Goal: Information Seeking & Learning: Learn about a topic

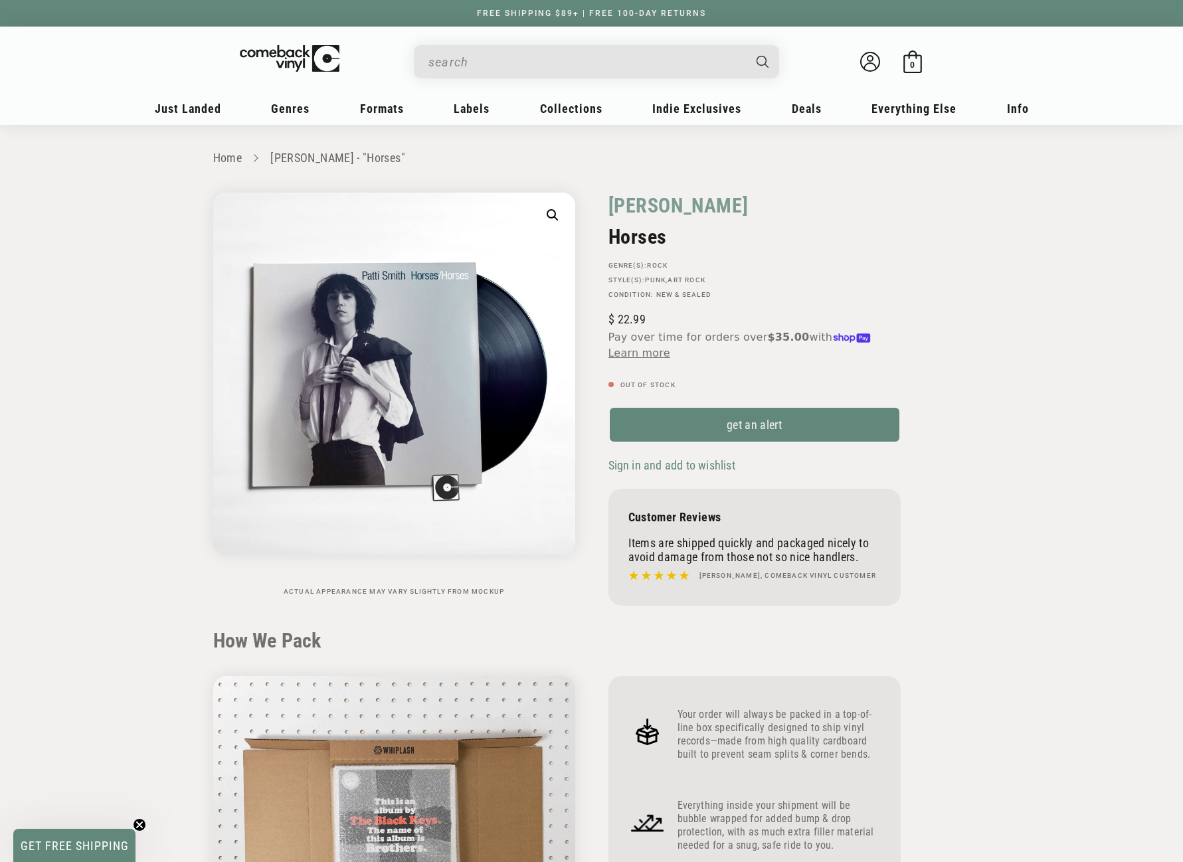
scroll to position [465, 0]
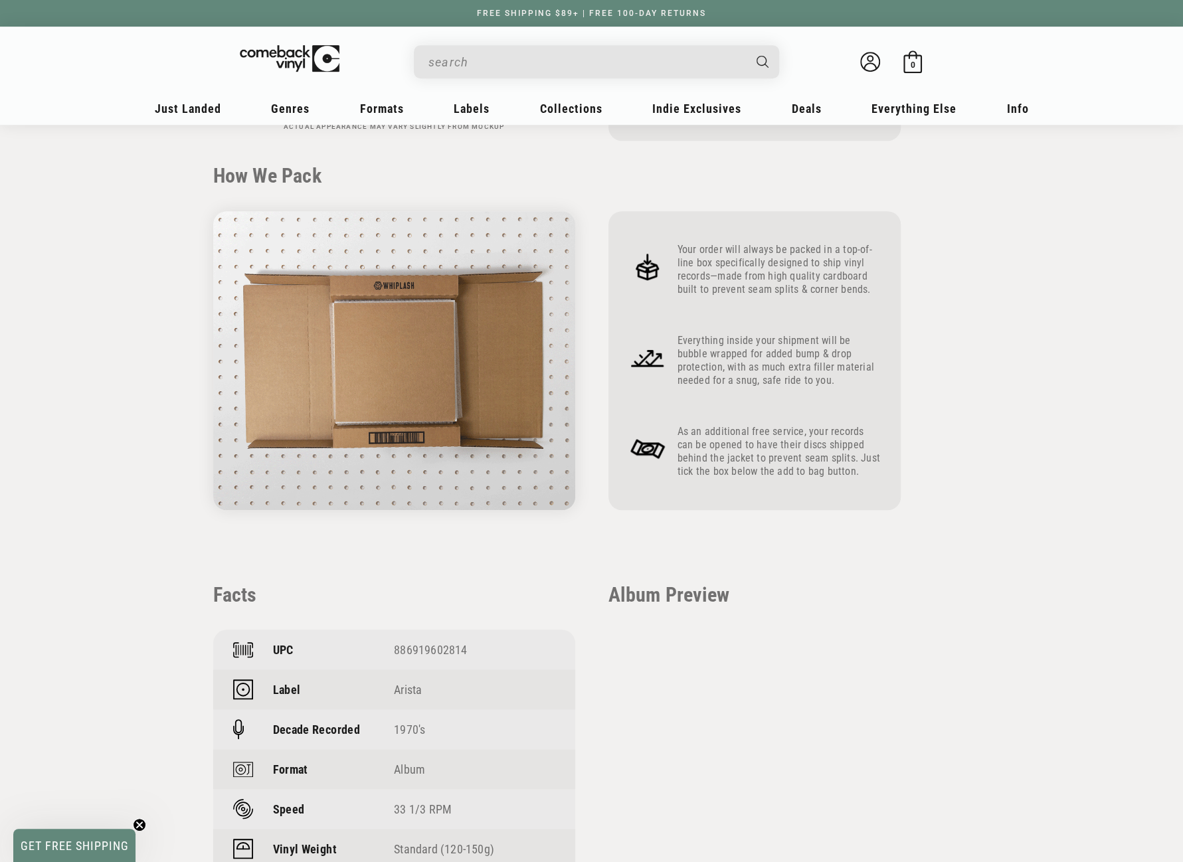
click at [527, 64] on input "When autocomplete results are available use up and down arrows to review and en…" at bounding box center [585, 61] width 315 height 27
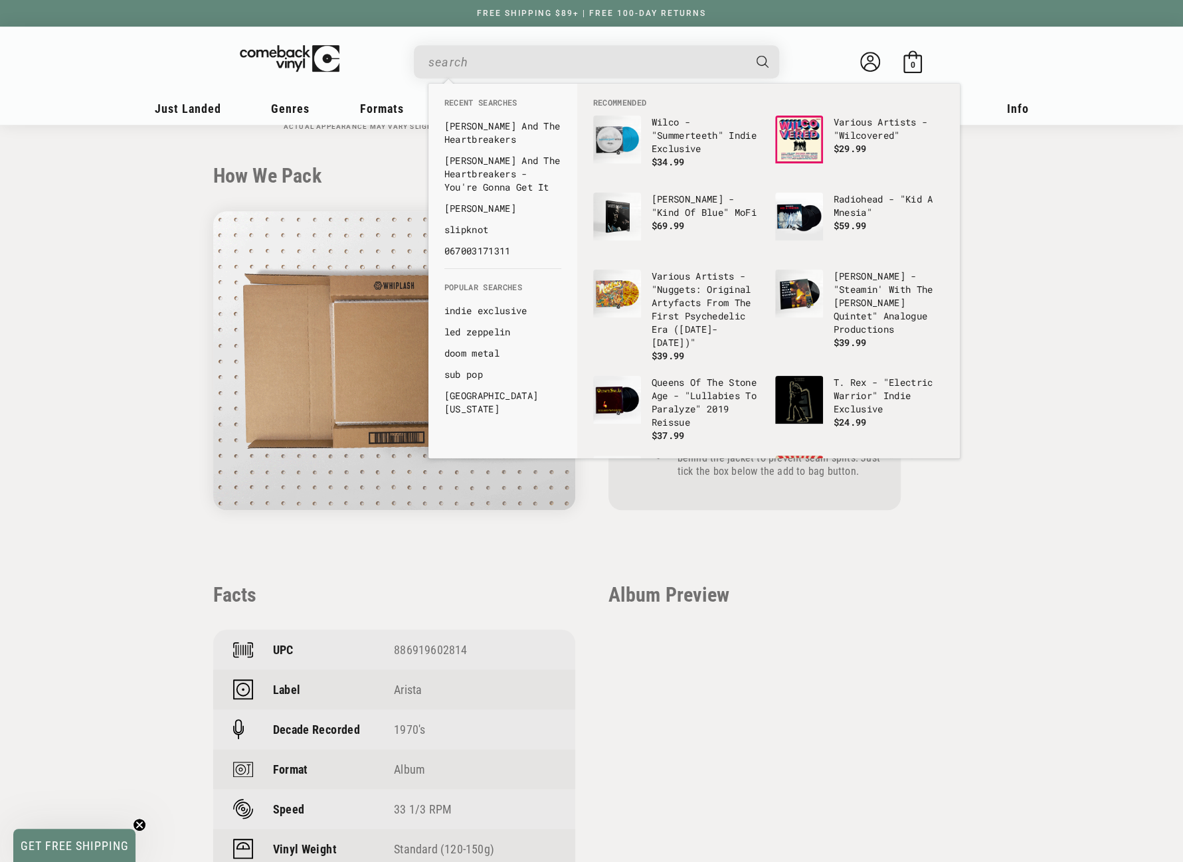
paste input "Ramones - Halfway To Sanity"
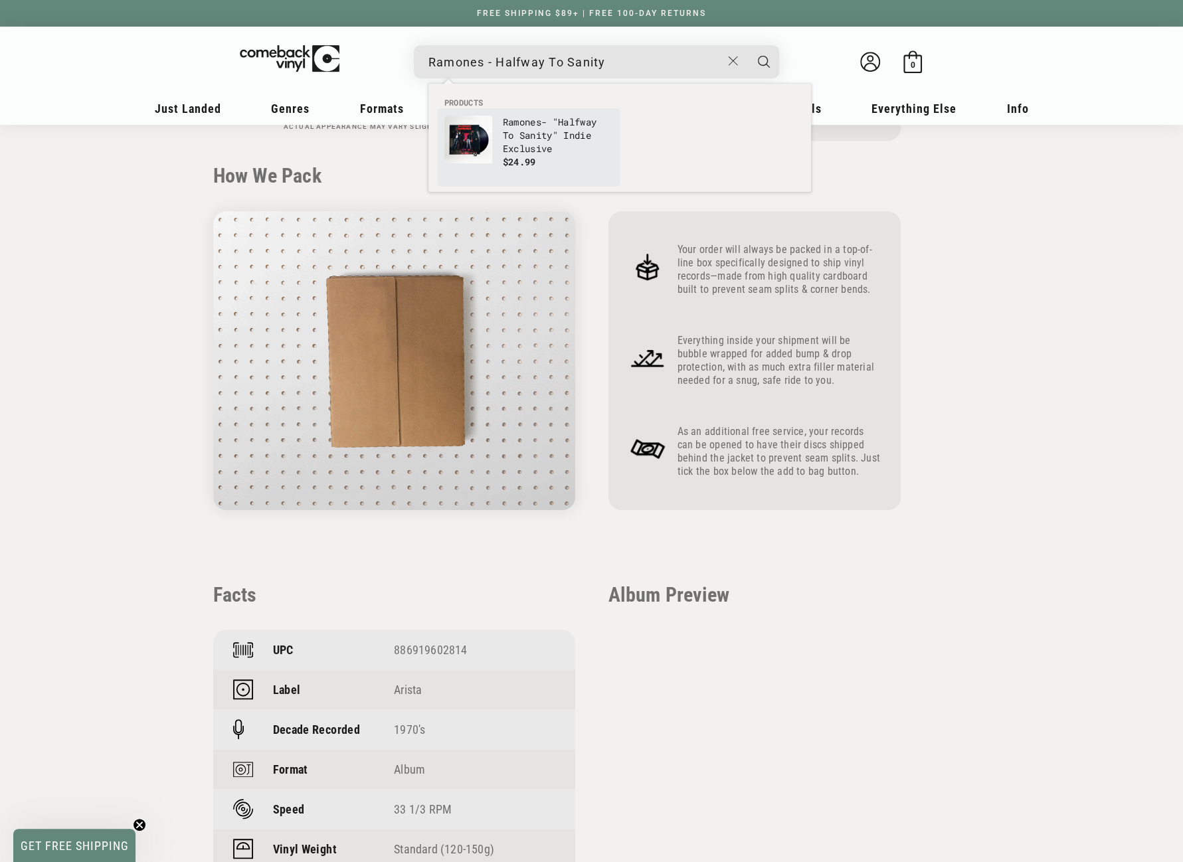
type input "Ramones - Halfway To Sanity"
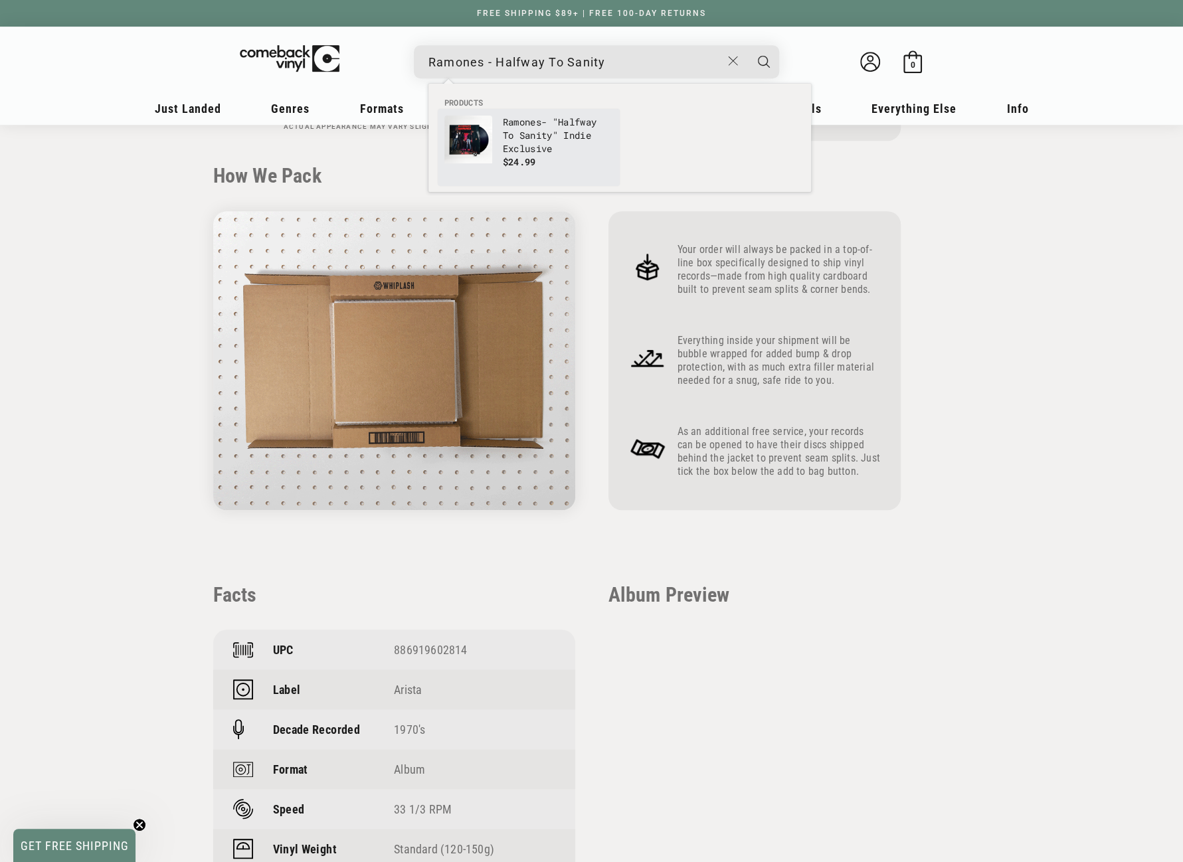
click at [525, 138] on b "Sanity" at bounding box center [535, 135] width 33 height 13
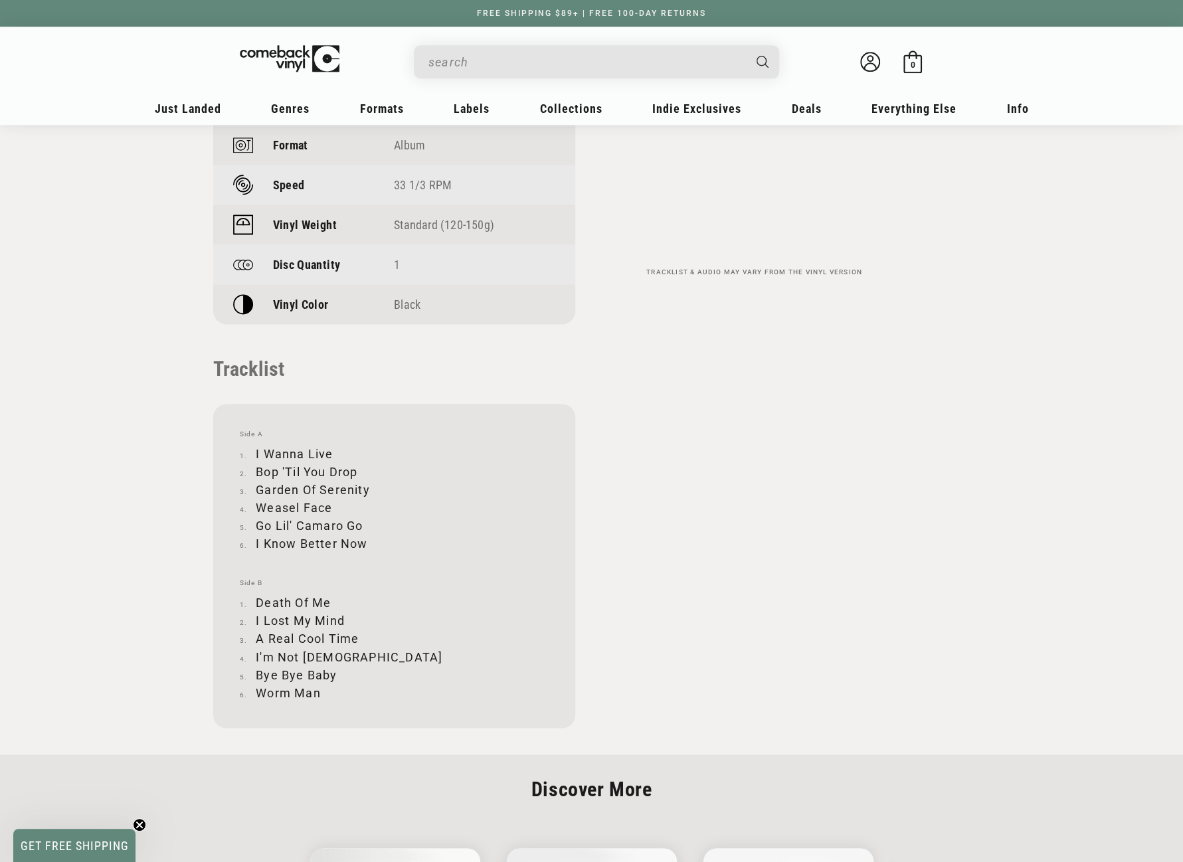
scroll to position [1129, 0]
drag, startPoint x: 255, startPoint y: 453, endPoint x: 337, endPoint y: 447, distance: 81.9
click at [337, 447] on li "I Wanna Live" at bounding box center [394, 453] width 309 height 18
copy li "I Wanna Live"
drag, startPoint x: 257, startPoint y: 470, endPoint x: 358, endPoint y: 468, distance: 101.0
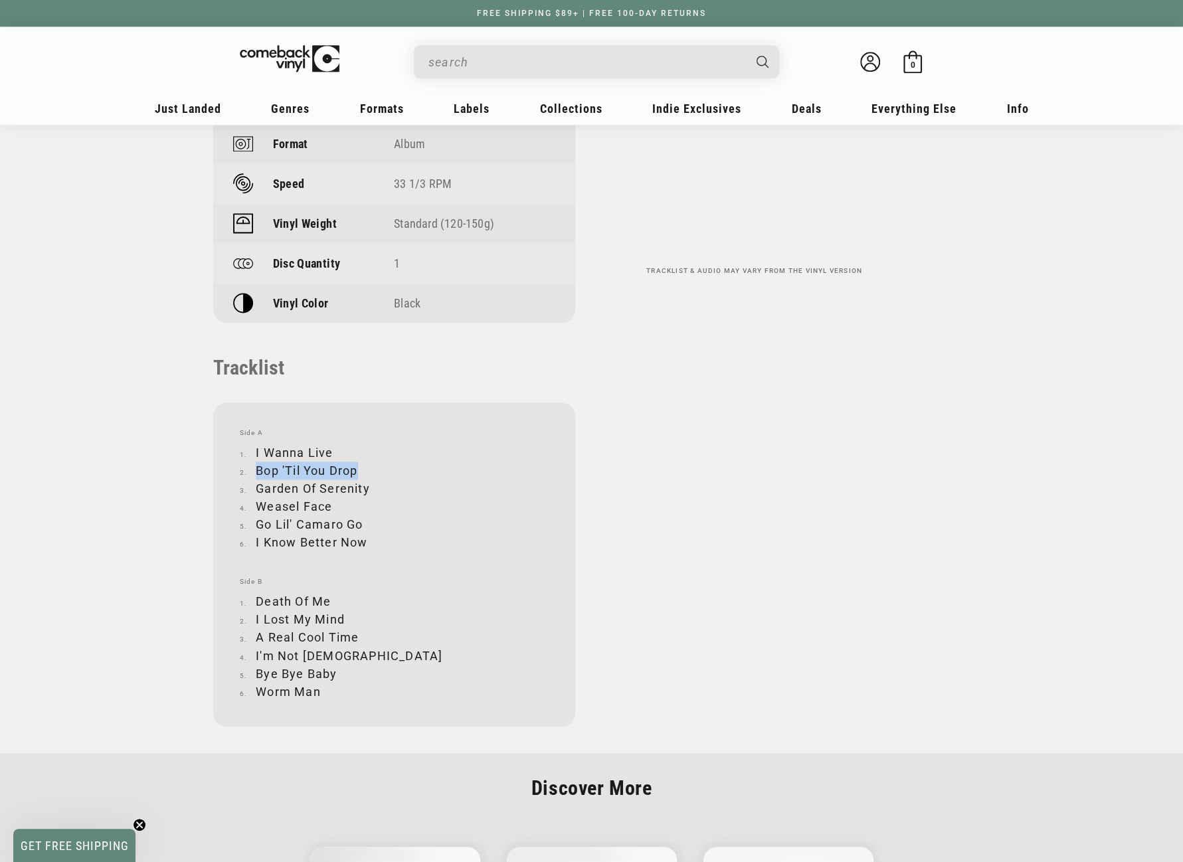
click at [358, 468] on li "Bop 'Til You Drop" at bounding box center [394, 471] width 309 height 18
copy li "Bop 'Til You Drop"
drag, startPoint x: 258, startPoint y: 487, endPoint x: 367, endPoint y: 487, distance: 109.6
click at [367, 487] on li "Garden Of Serenity" at bounding box center [394, 489] width 309 height 18
copy li "Garden Of Serenity"
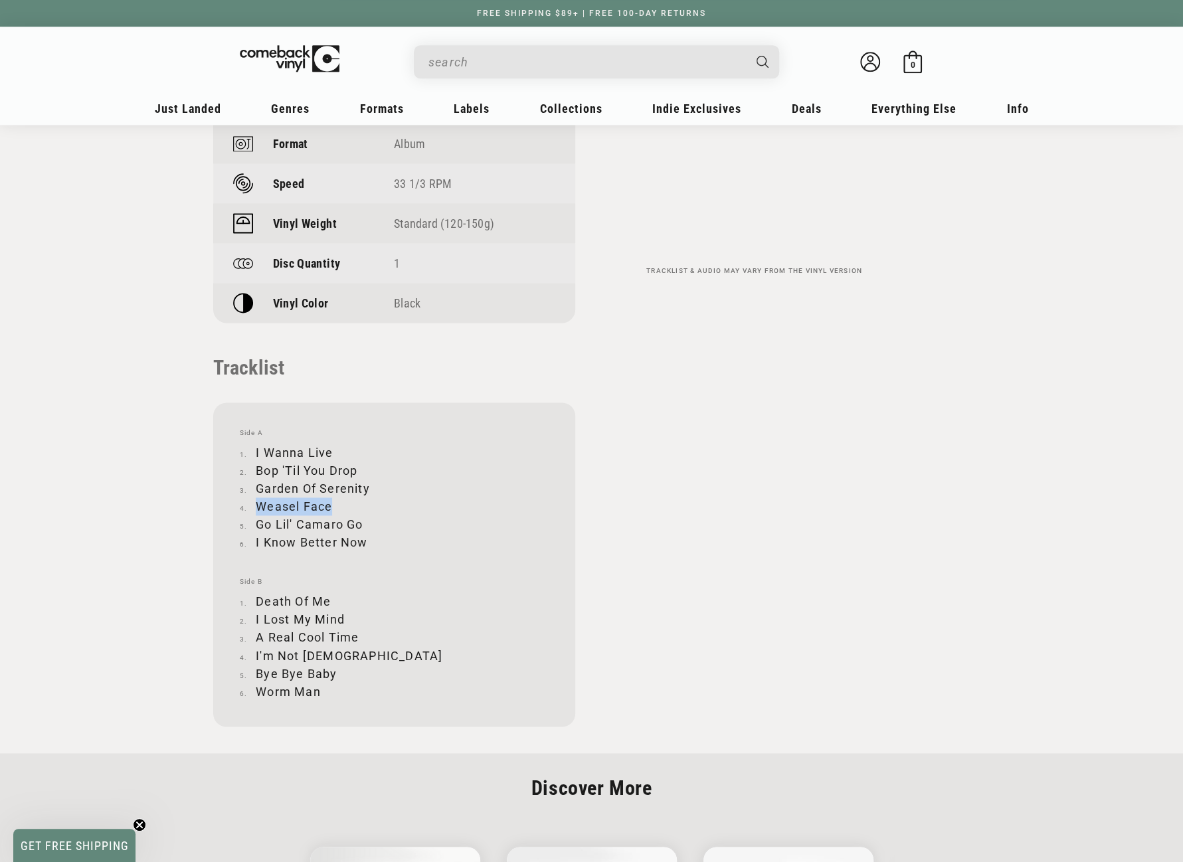
drag, startPoint x: 258, startPoint y: 505, endPoint x: 328, endPoint y: 507, distance: 69.8
click at [328, 507] on li "Weasel Face" at bounding box center [394, 506] width 309 height 18
copy li "Weasel Face"
drag, startPoint x: 258, startPoint y: 525, endPoint x: 360, endPoint y: 526, distance: 102.3
click at [360, 526] on li "Go Lil' Camaro Go" at bounding box center [394, 524] width 309 height 18
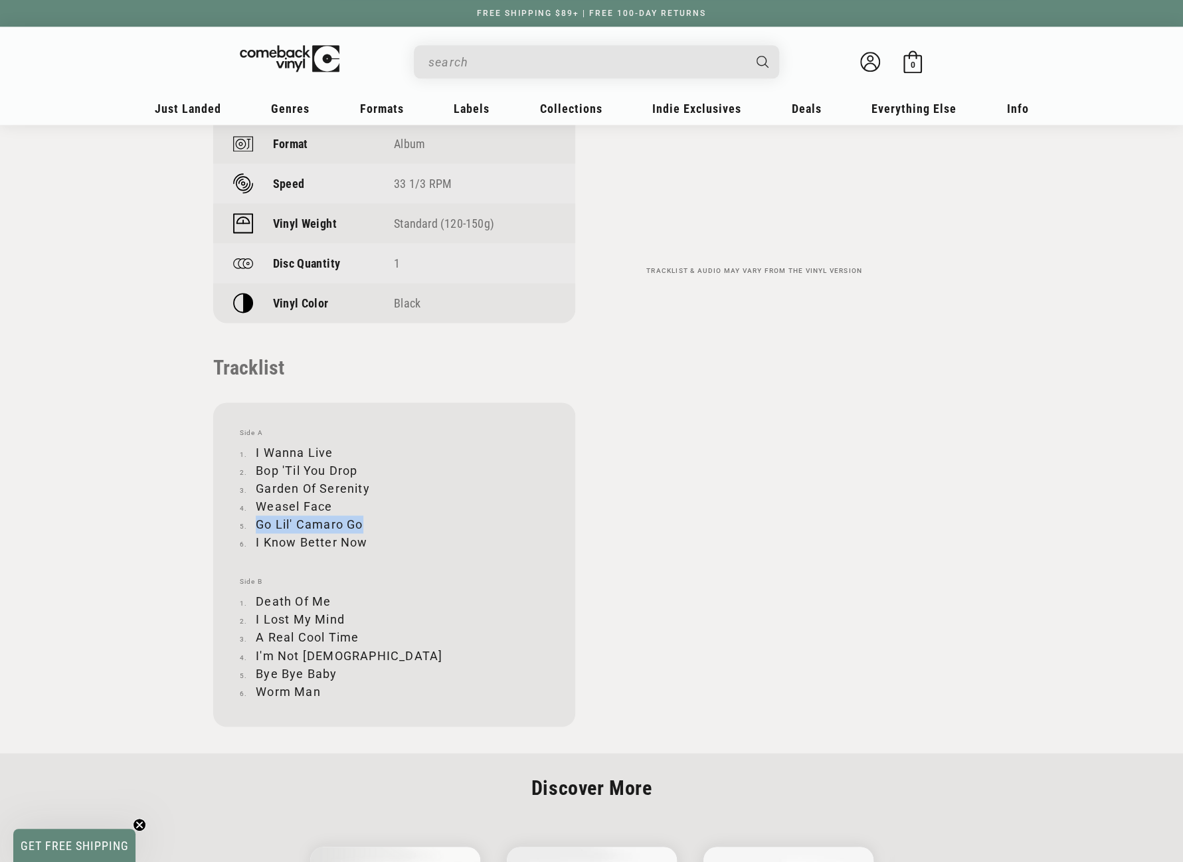
copy li "Go Lil' Camaro Go"
drag, startPoint x: 256, startPoint y: 541, endPoint x: 365, endPoint y: 541, distance: 108.3
click at [365, 541] on li "I Know Better Now" at bounding box center [394, 542] width 309 height 18
copy li "I Know Better Now"
drag, startPoint x: 258, startPoint y: 601, endPoint x: 328, endPoint y: 601, distance: 70.4
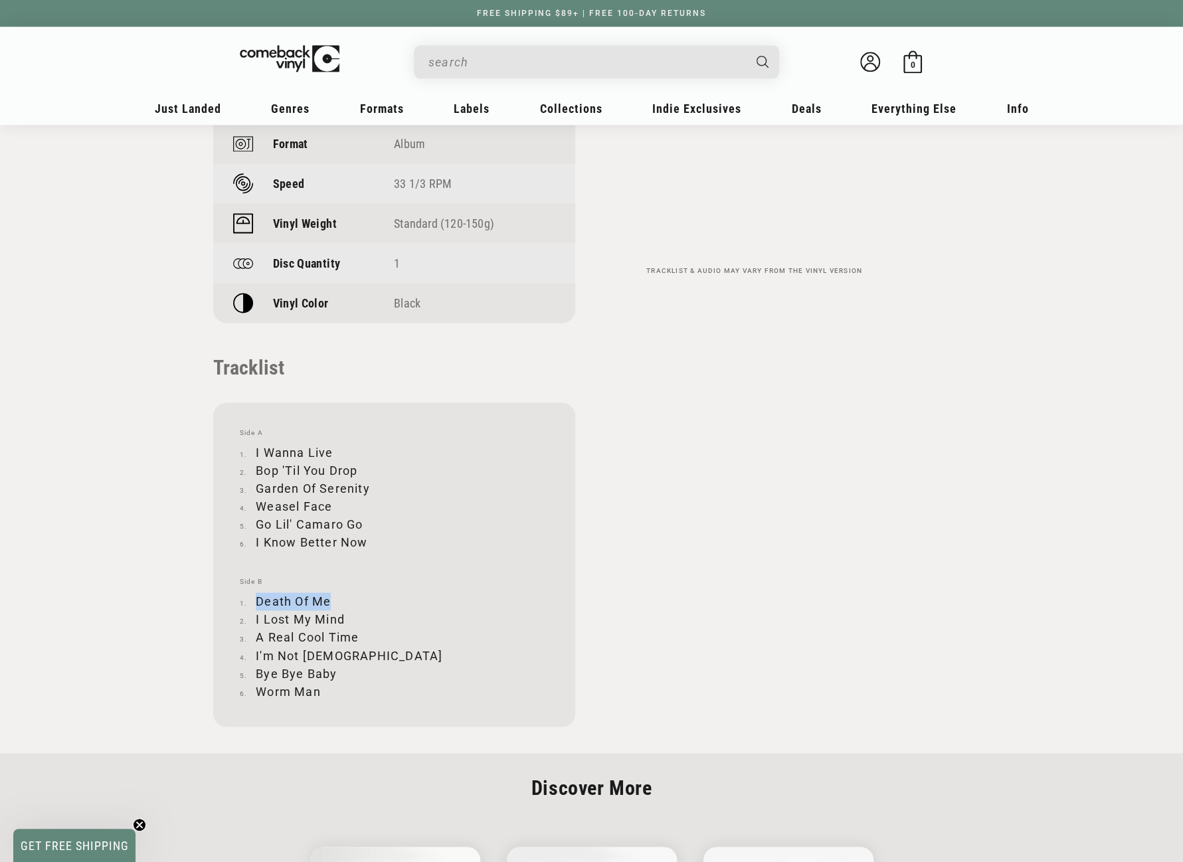
click at [328, 601] on li "Death Of Me" at bounding box center [394, 601] width 309 height 18
copy li "Death Of Me"
drag, startPoint x: 255, startPoint y: 620, endPoint x: 344, endPoint y: 616, distance: 89.1
click at [344, 616] on li "I Lost My Mind" at bounding box center [394, 619] width 309 height 18
copy li "I Lost My Mind"
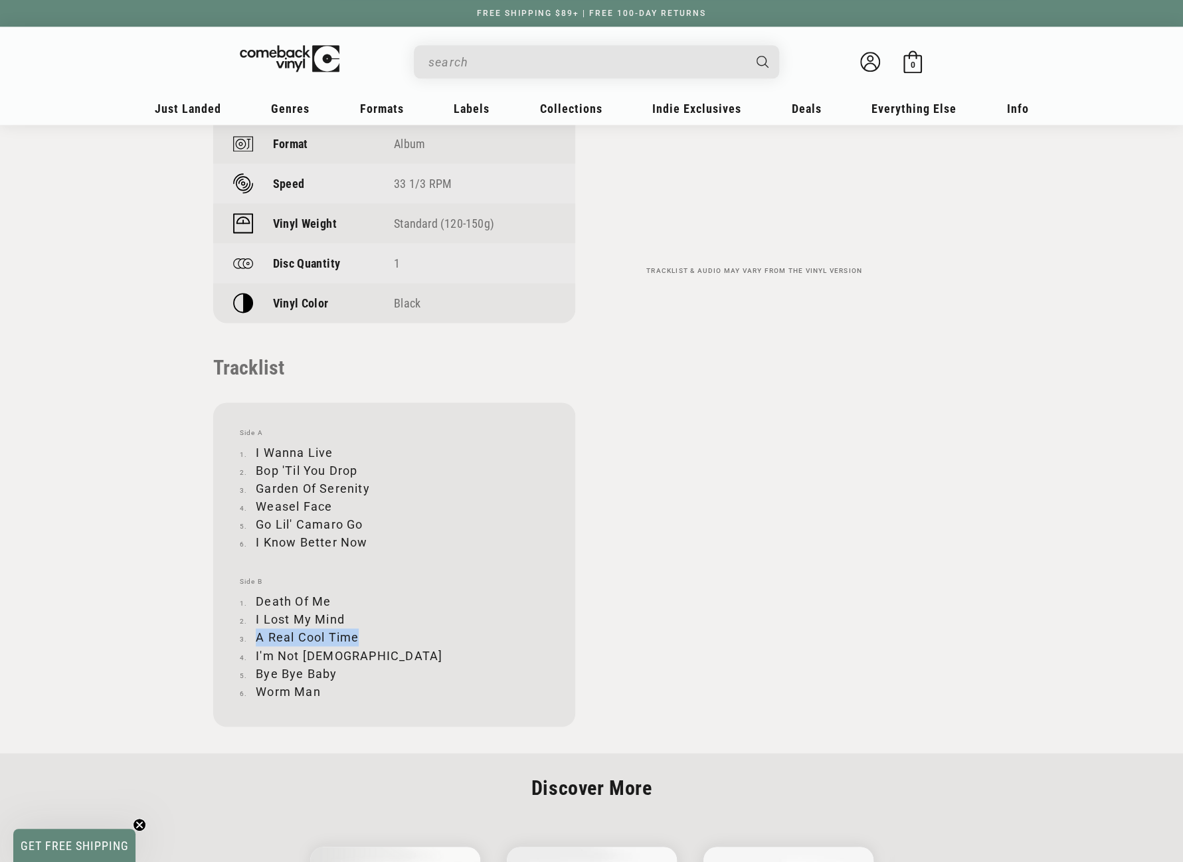
drag, startPoint x: 256, startPoint y: 638, endPoint x: 357, endPoint y: 636, distance: 101.0
click at [357, 636] on li "A Real Cool Time" at bounding box center [394, 637] width 309 height 18
copy li "A Real Cool Time"
drag, startPoint x: 255, startPoint y: 654, endPoint x: 335, endPoint y: 654, distance: 79.7
click at [335, 654] on li "I'm Not Jesus" at bounding box center [394, 655] width 309 height 18
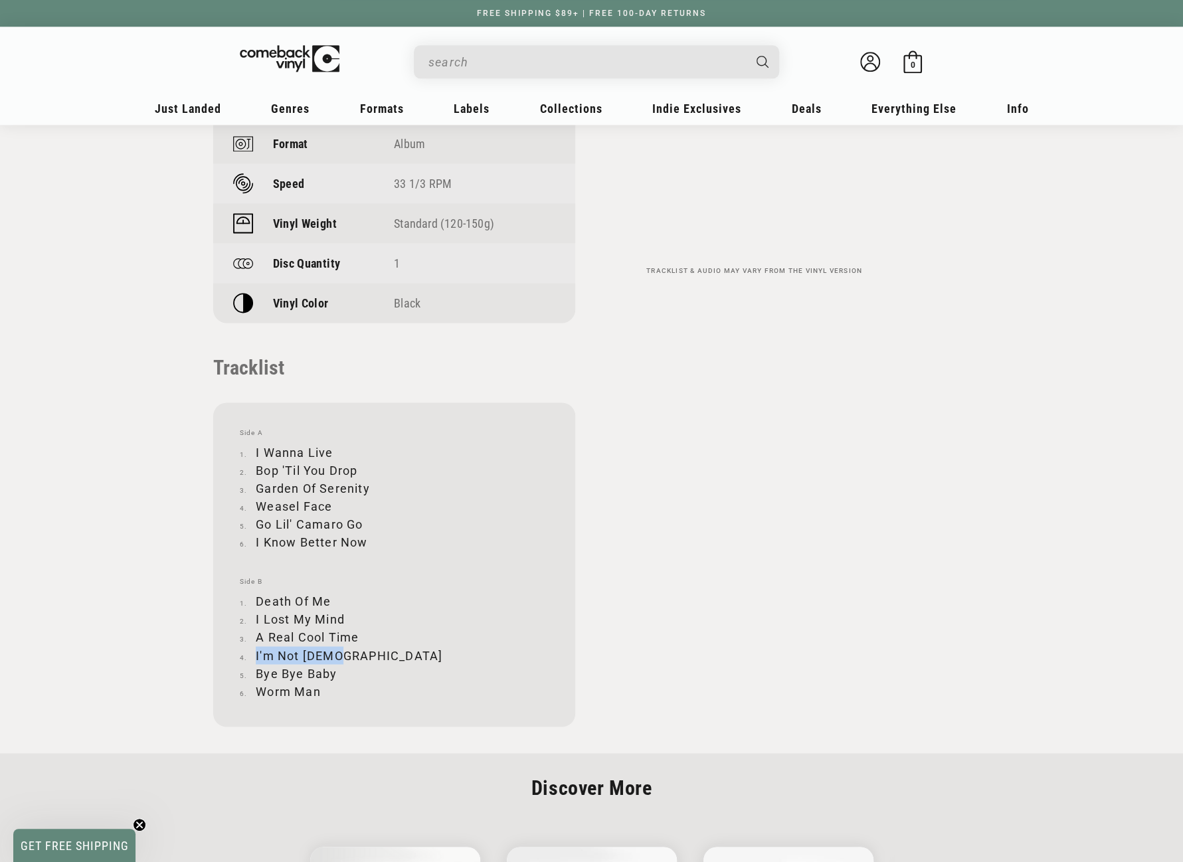
copy li "I'm Not Jesus"
drag, startPoint x: 257, startPoint y: 674, endPoint x: 333, endPoint y: 673, distance: 75.7
click at [333, 673] on li "Bye Bye Baby" at bounding box center [394, 673] width 309 height 18
drag, startPoint x: 258, startPoint y: 689, endPoint x: 317, endPoint y: 689, distance: 59.1
click at [317, 689] on li "Worm Man" at bounding box center [394, 691] width 309 height 18
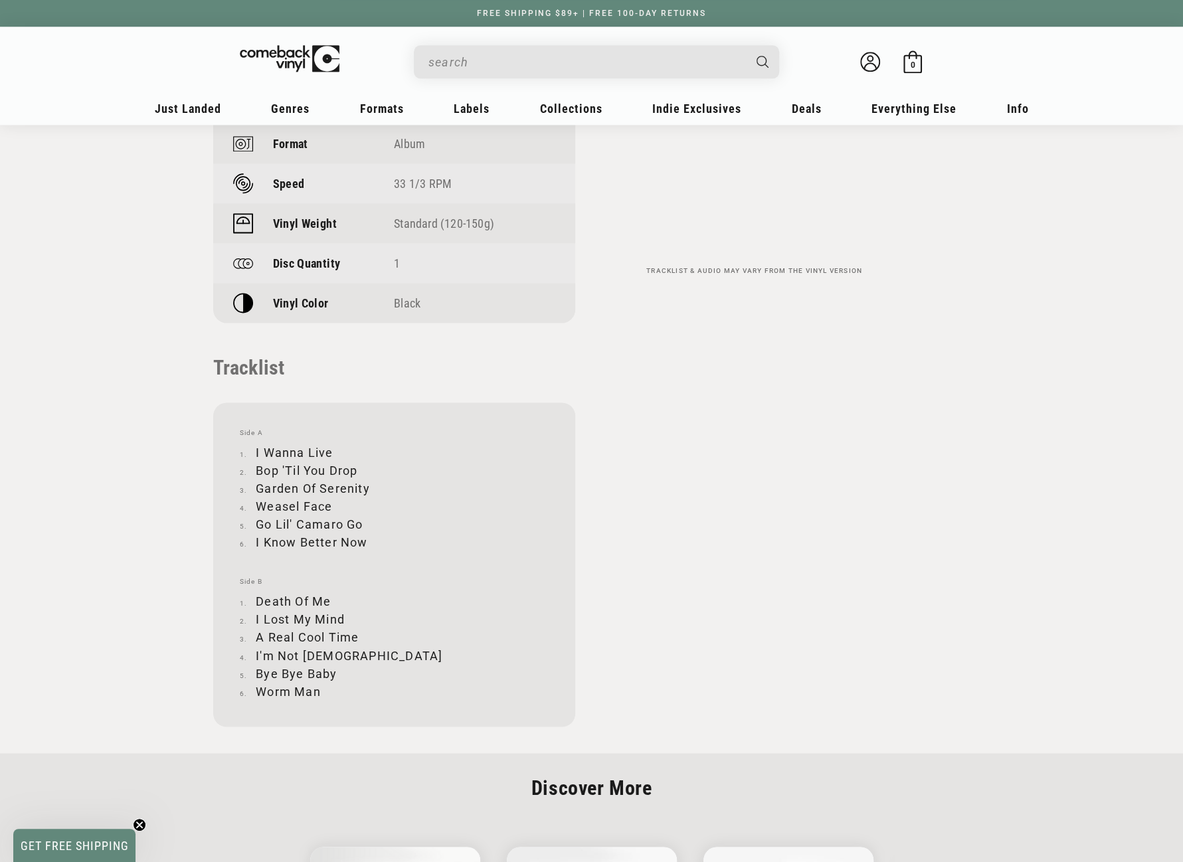
click at [561, 64] on input "When autocomplete results are available use up and down arrows to review and en…" at bounding box center [585, 61] width 315 height 27
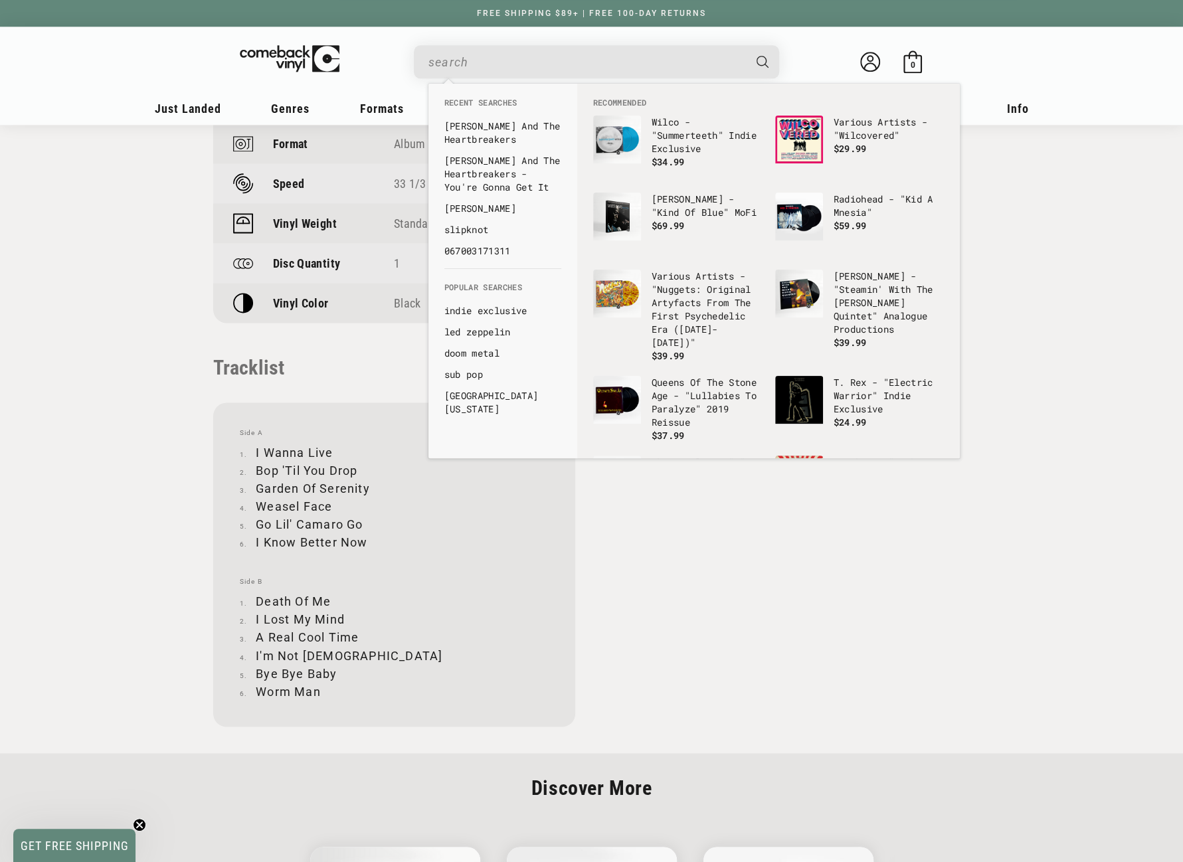
paste input "Jackman"
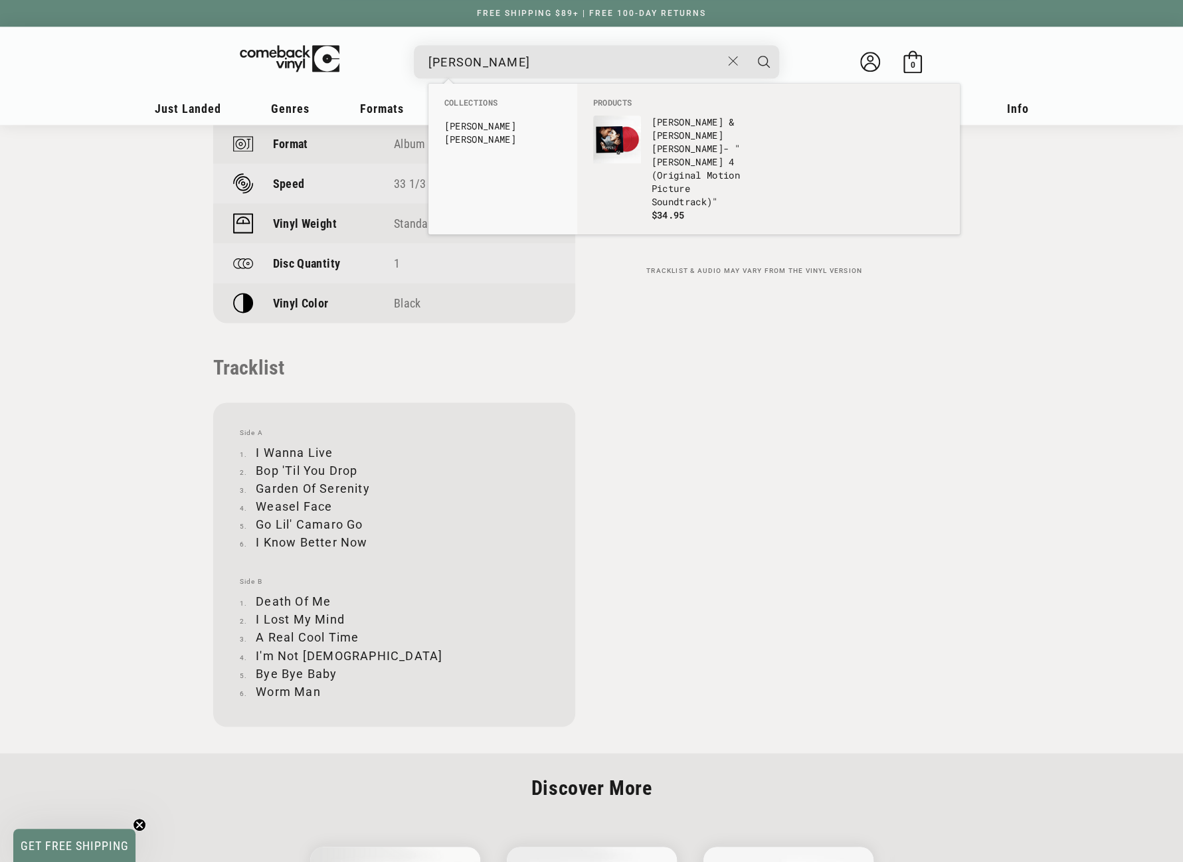
drag, startPoint x: 497, startPoint y: 60, endPoint x: 429, endPoint y: 63, distance: 68.5
click at [429, 63] on input "Jackman" at bounding box center [574, 61] width 293 height 27
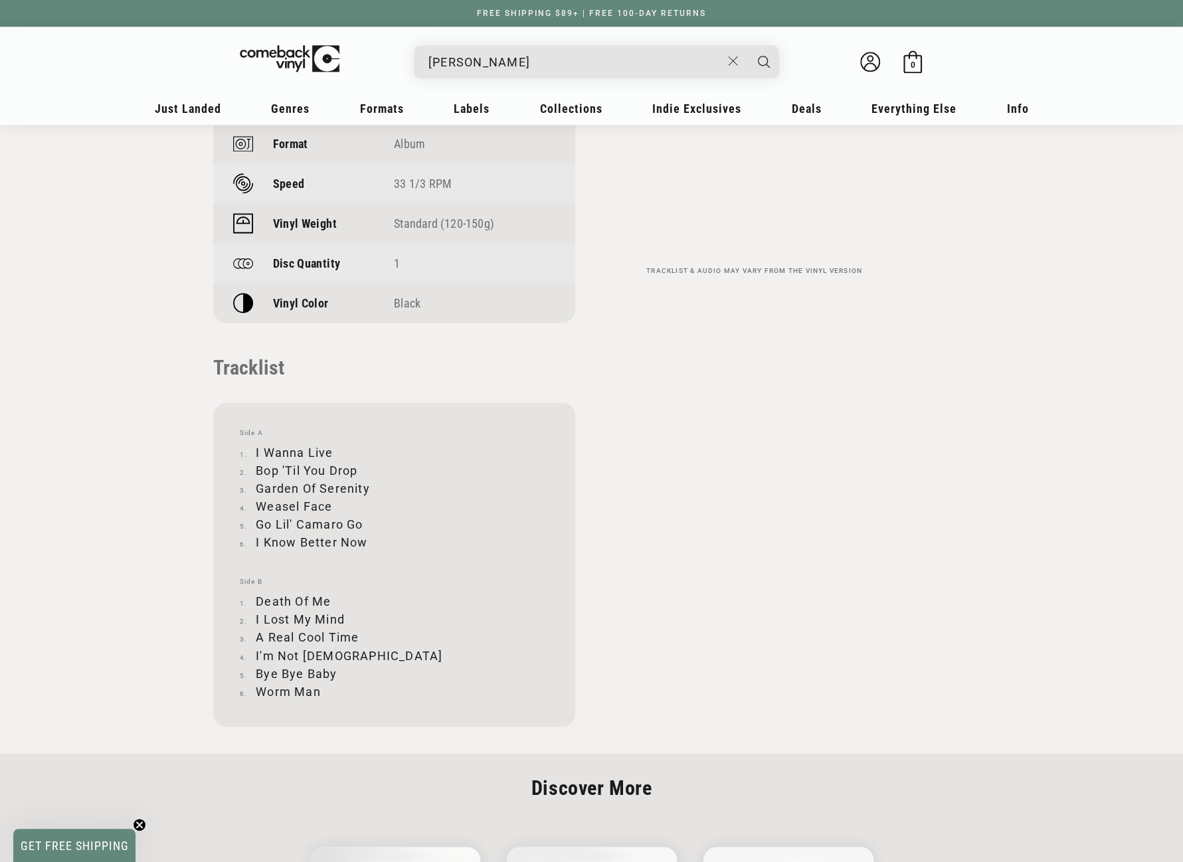
drag, startPoint x: 511, startPoint y: 54, endPoint x: 427, endPoint y: 56, distance: 83.7
click at [427, 56] on div "Jack Harlow" at bounding box center [603, 61] width 352 height 32
paste input "Britney Spears - Circus"
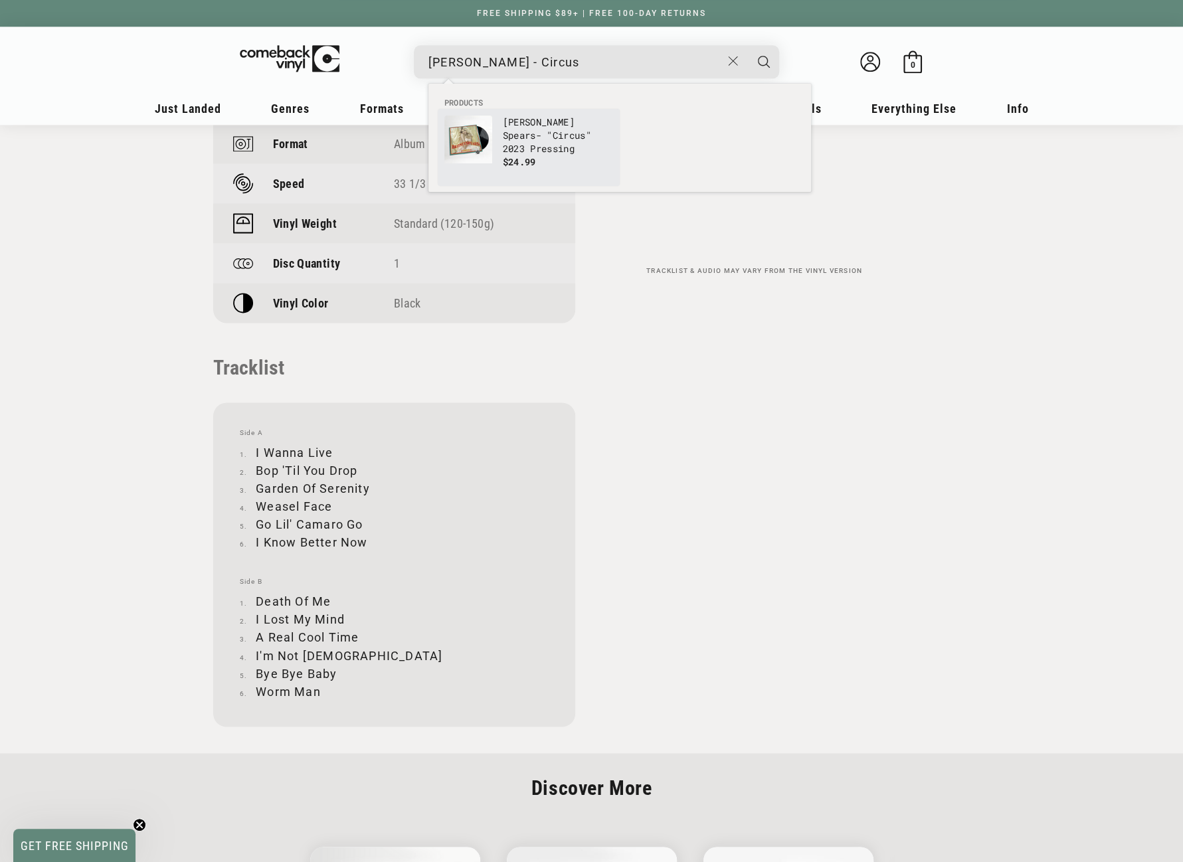
type input "Britney Spears - Circus"
click at [492, 137] on link "Britney Spears - " Circus " 2023 Pressing $24.99" at bounding box center [528, 148] width 169 height 64
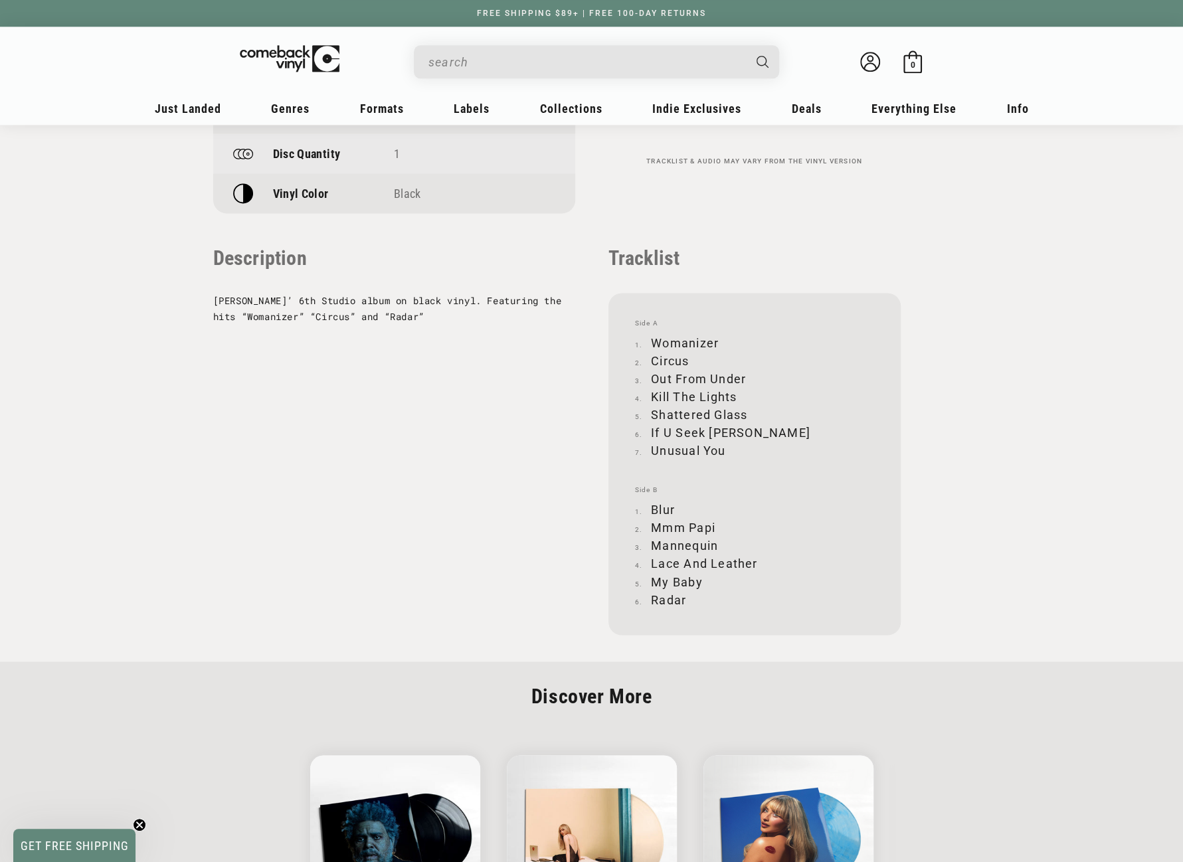
scroll to position [1196, 0]
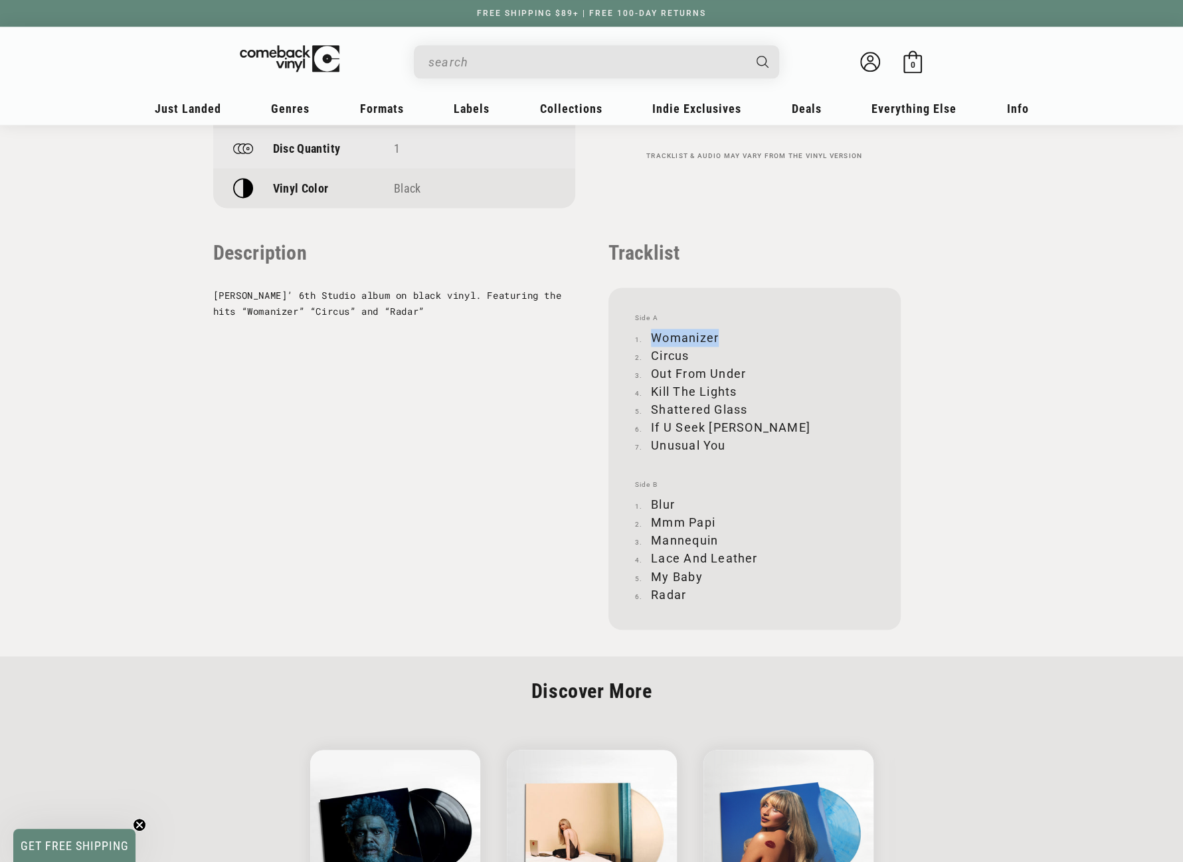
drag, startPoint x: 652, startPoint y: 335, endPoint x: 716, endPoint y: 337, distance: 64.5
click at [716, 337] on li "Womanizer" at bounding box center [754, 338] width 239 height 18
copy li "Womanizer"
drag, startPoint x: 652, startPoint y: 355, endPoint x: 686, endPoint y: 355, distance: 34.5
click at [686, 355] on li "Circus" at bounding box center [754, 356] width 239 height 18
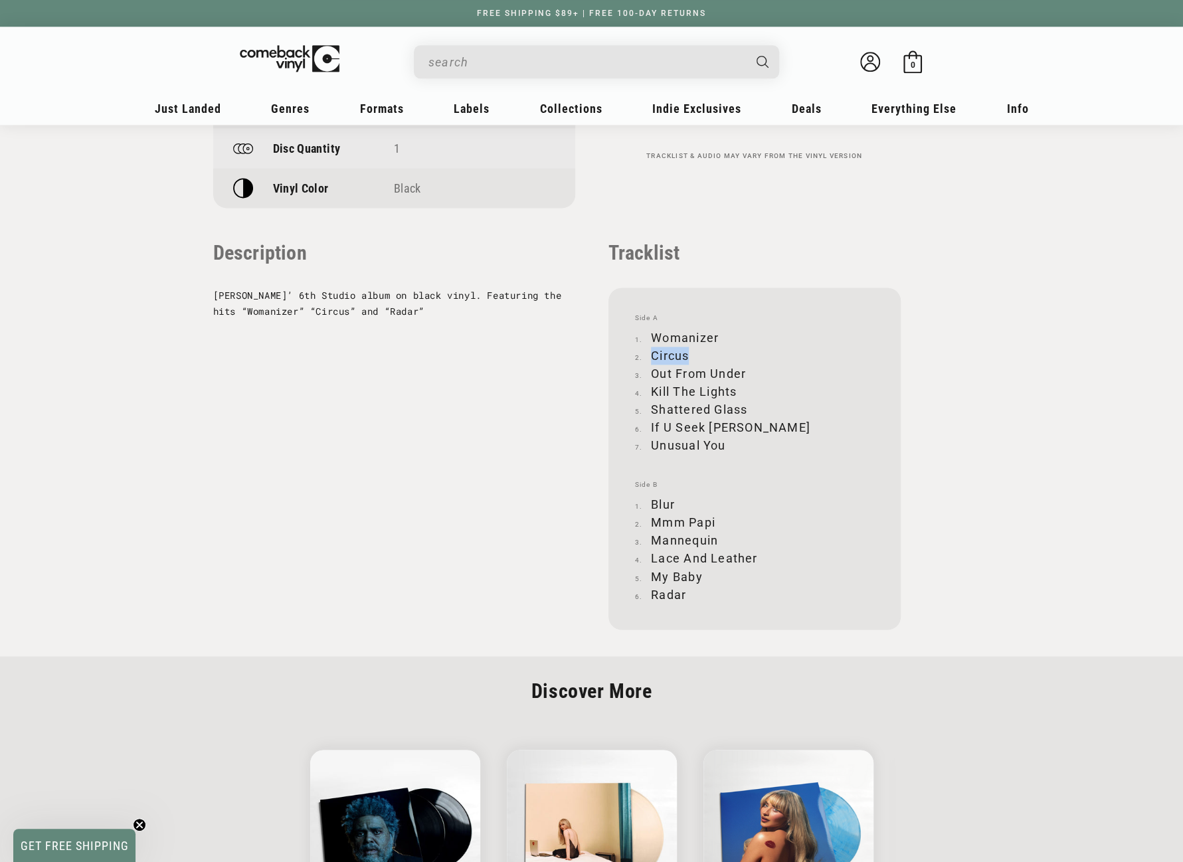
copy li "Circus"
drag, startPoint x: 652, startPoint y: 371, endPoint x: 744, endPoint y: 367, distance: 91.7
click at [744, 367] on li "Out From Under" at bounding box center [754, 374] width 239 height 18
copy li "Out From Under"
drag, startPoint x: 654, startPoint y: 390, endPoint x: 736, endPoint y: 392, distance: 82.4
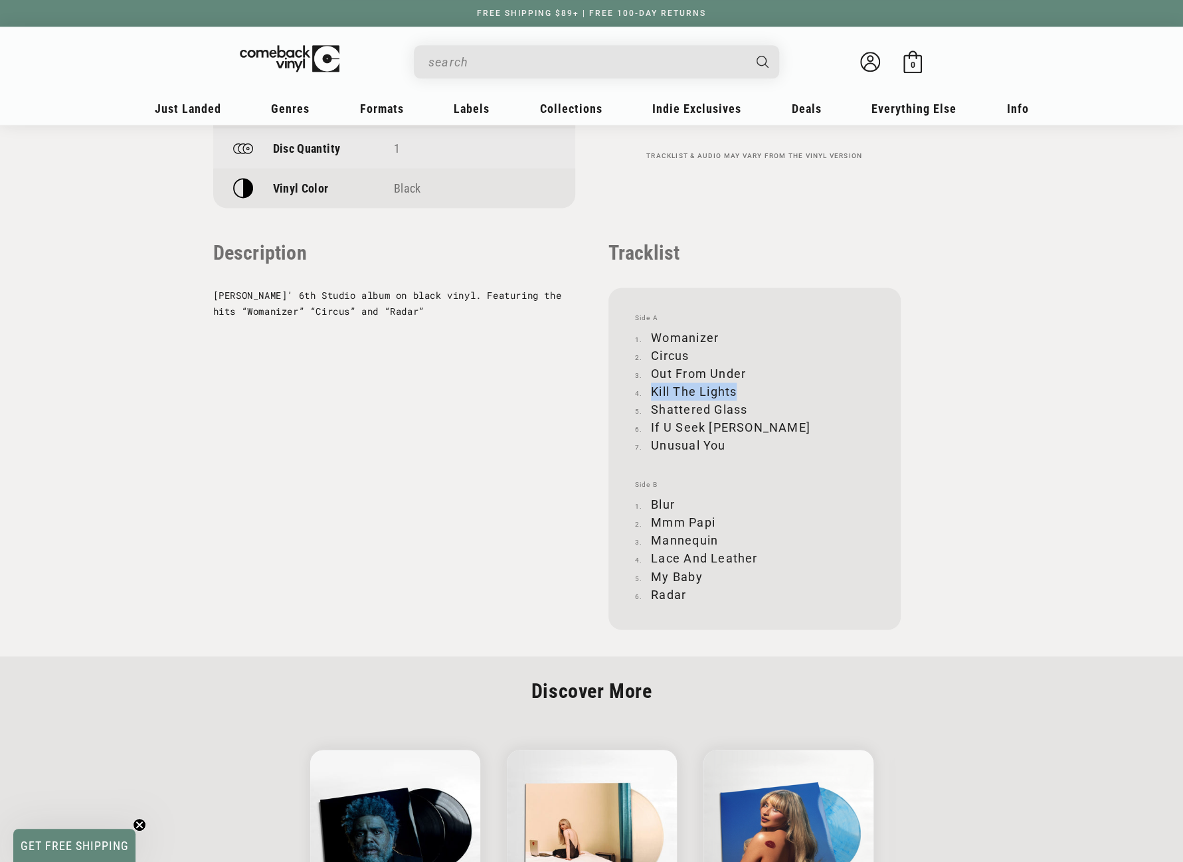
click at [736, 392] on li "Kill The Lights" at bounding box center [754, 392] width 239 height 18
copy li "Kill The Lights"
drag, startPoint x: 652, startPoint y: 409, endPoint x: 743, endPoint y: 406, distance: 91.7
click at [743, 406] on li "Shattered Glass" at bounding box center [754, 410] width 239 height 18
copy li "Shattered Glass"
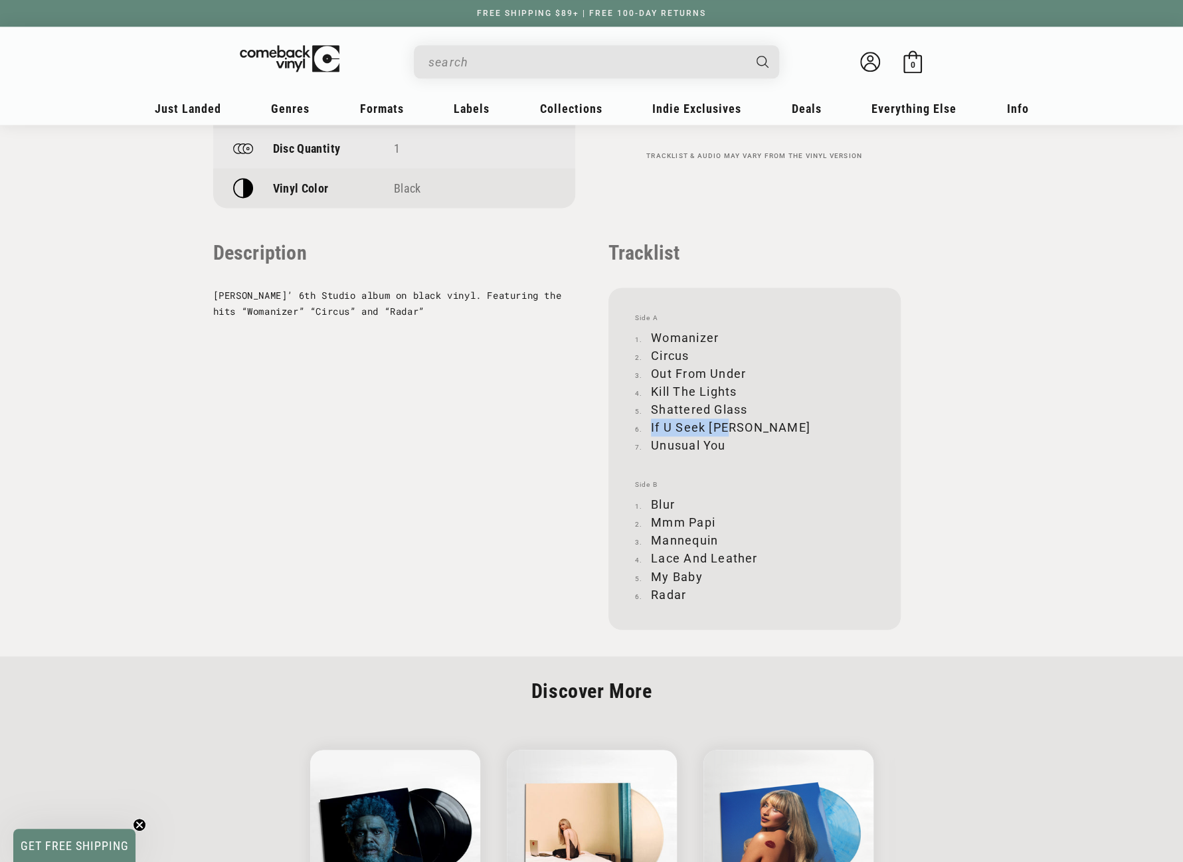
drag, startPoint x: 652, startPoint y: 428, endPoint x: 734, endPoint y: 430, distance: 81.7
click at [734, 430] on li "If U Seek Amy" at bounding box center [754, 427] width 239 height 18
copy li "If U Seek Amy"
drag, startPoint x: 651, startPoint y: 444, endPoint x: 723, endPoint y: 448, distance: 71.8
click at [723, 448] on li "Unusual You" at bounding box center [754, 445] width 239 height 18
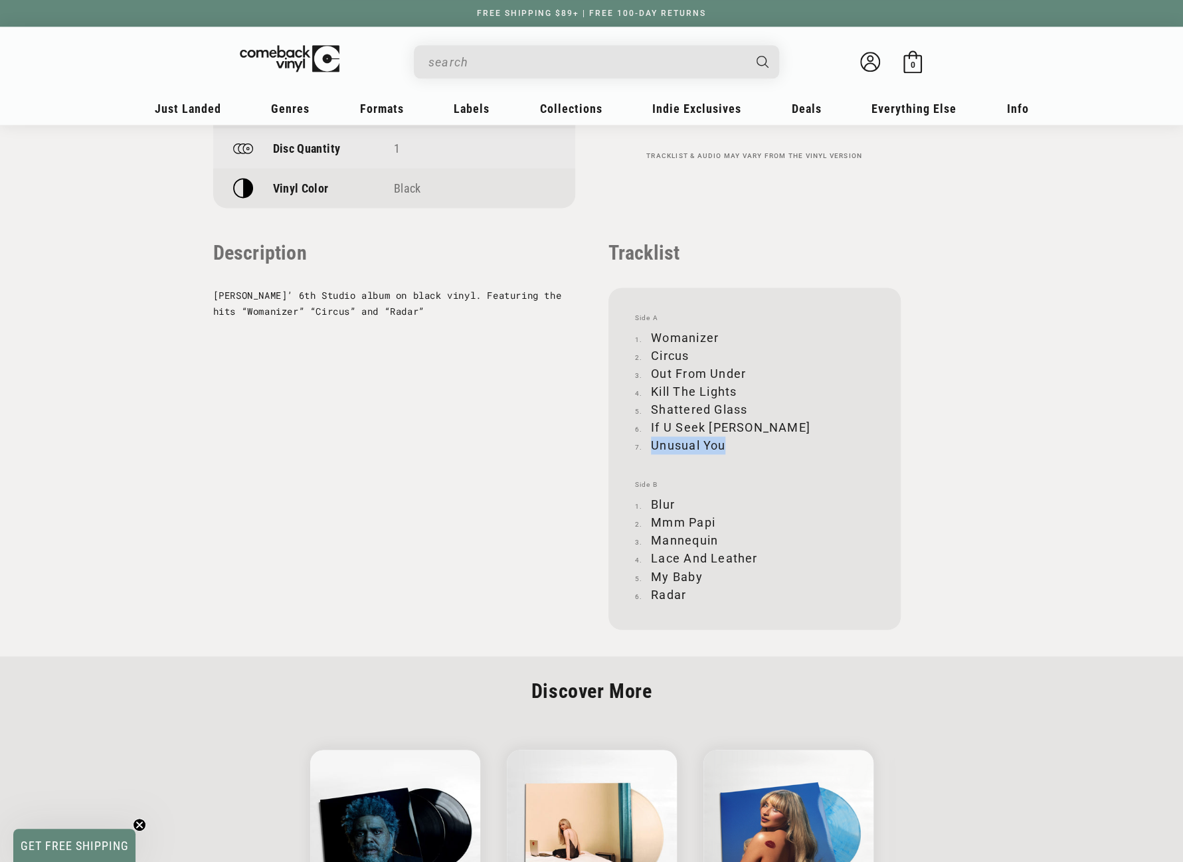
copy li "Unusual You"
drag, startPoint x: 653, startPoint y: 503, endPoint x: 675, endPoint y: 503, distance: 21.9
click at [675, 503] on li "Blur" at bounding box center [754, 504] width 239 height 18
drag, startPoint x: 652, startPoint y: 521, endPoint x: 715, endPoint y: 518, distance: 62.5
click at [715, 518] on li "Mmm Papi" at bounding box center [754, 522] width 239 height 18
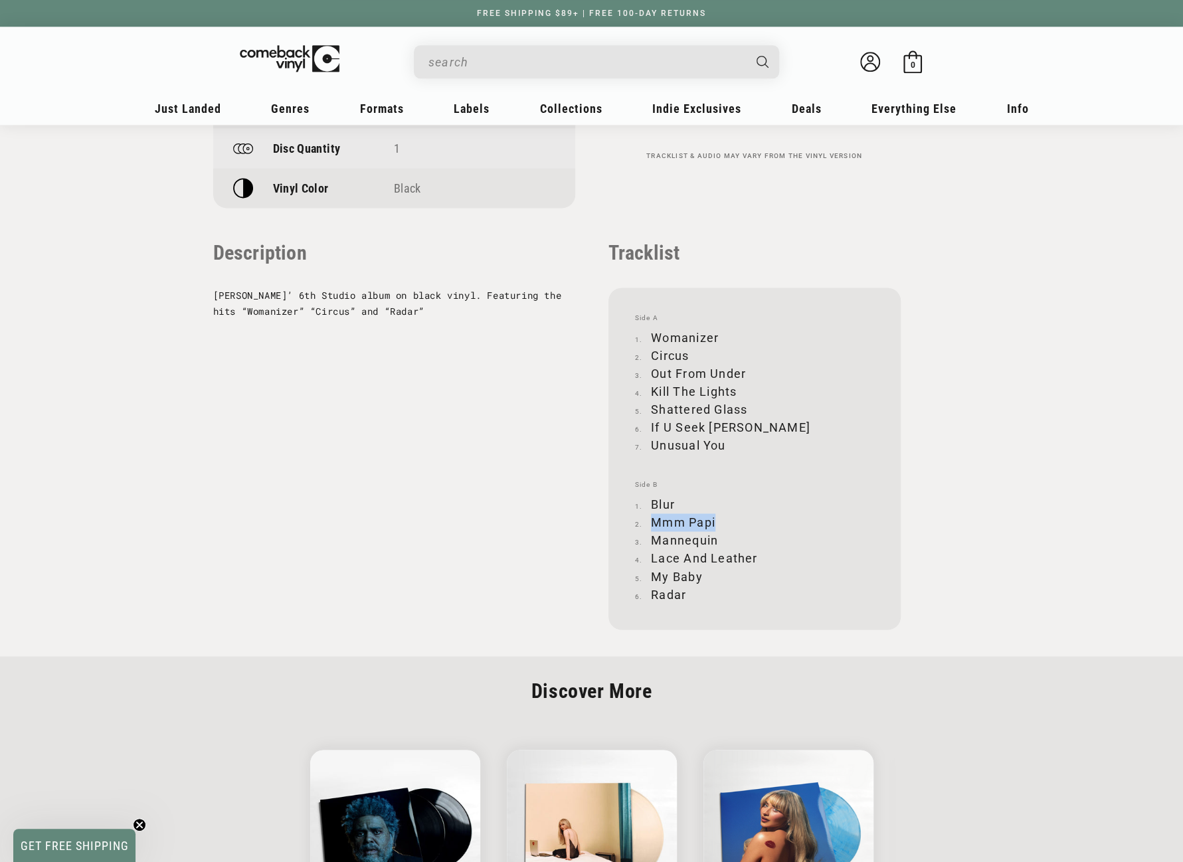
copy li "Mmm Papi"
drag, startPoint x: 654, startPoint y: 541, endPoint x: 716, endPoint y: 541, distance: 61.8
click at [716, 541] on li "Mannequin" at bounding box center [754, 540] width 239 height 18
copy li "Mannequin"
drag, startPoint x: 652, startPoint y: 561, endPoint x: 754, endPoint y: 559, distance: 102.3
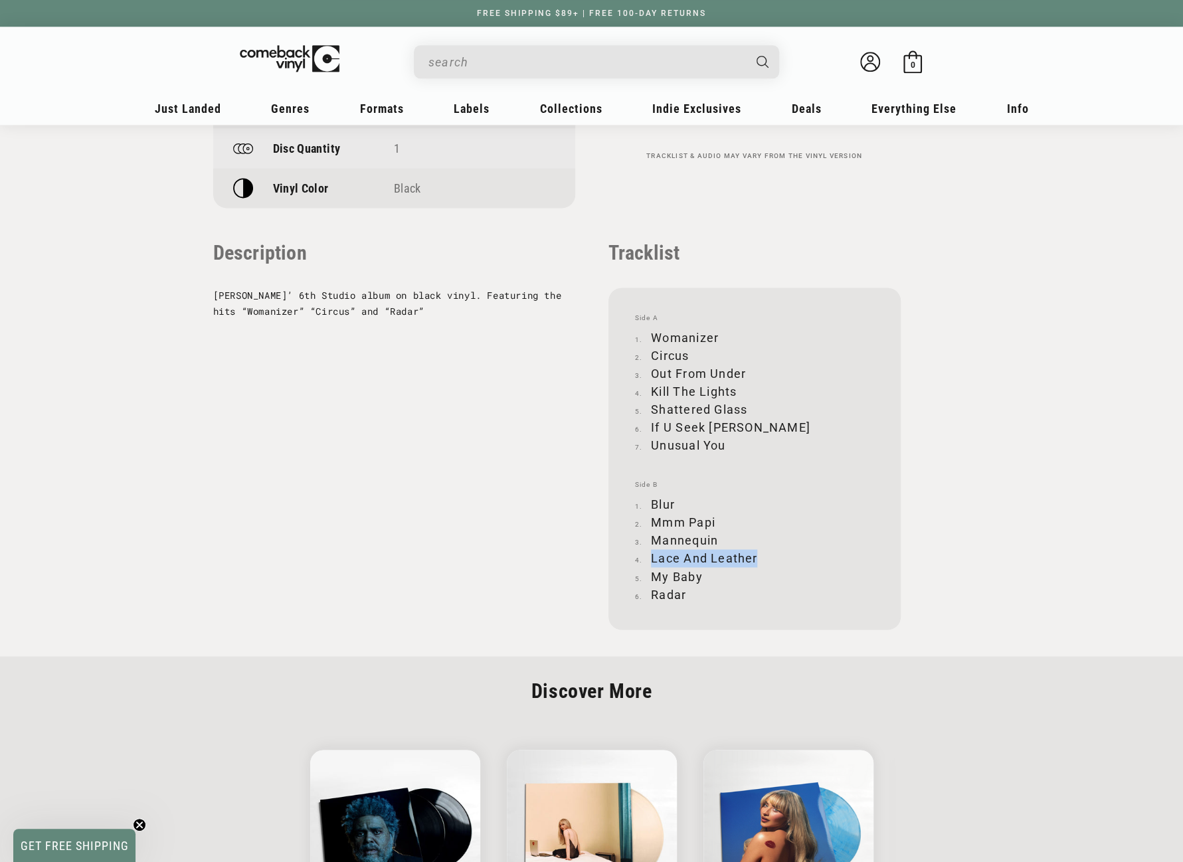
click at [754, 559] on li "Lace And Leather" at bounding box center [754, 558] width 239 height 18
copy li "Lace And Leather"
click at [538, 56] on input "When autocomplete results are available use up and down arrows to review and en…" at bounding box center [585, 61] width 315 height 27
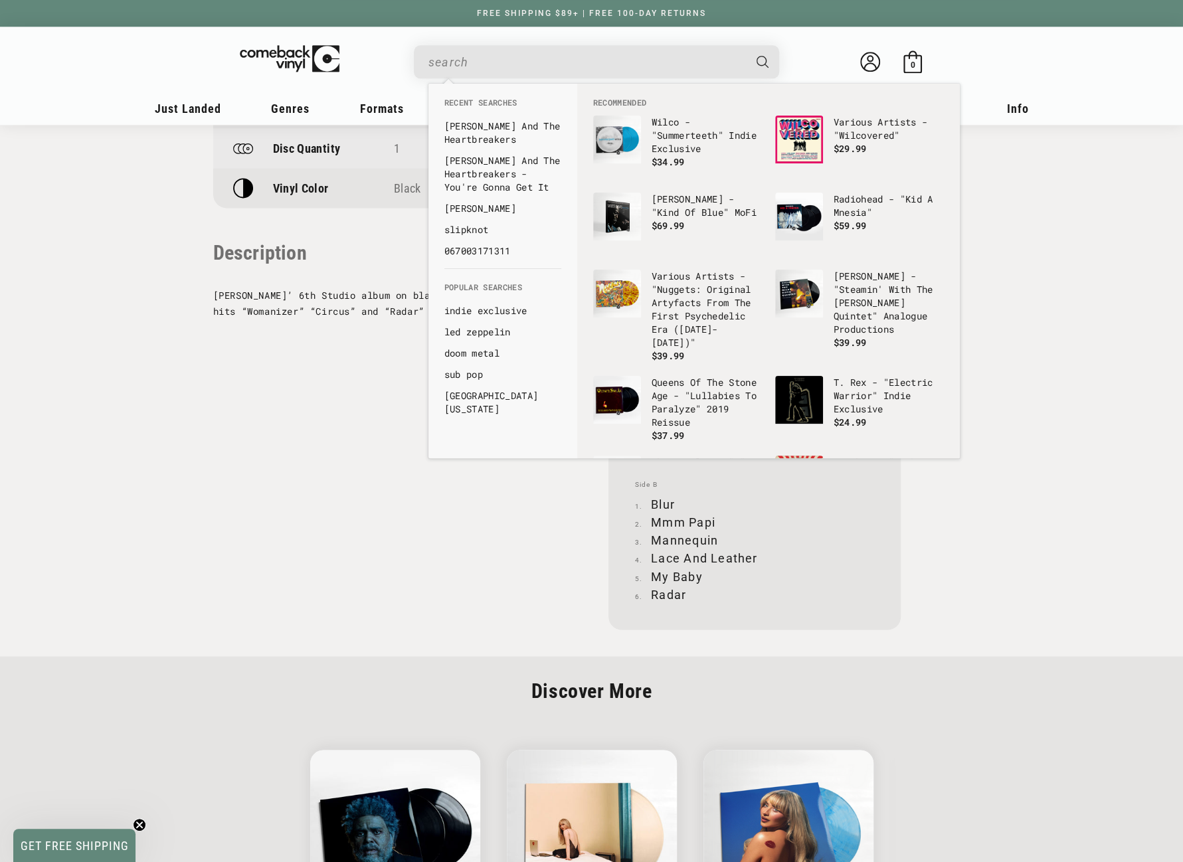
paste input "Talk That Talk"
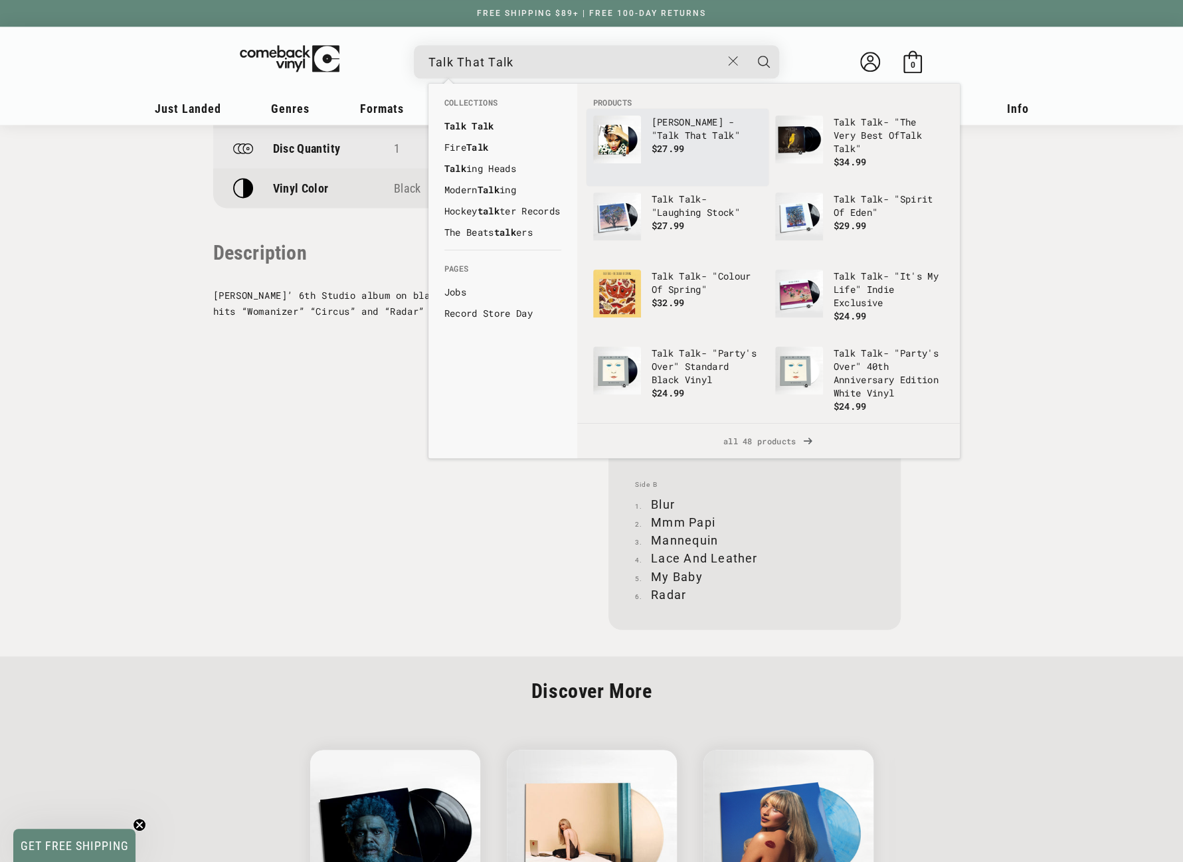
type input "Talk That Talk"
click at [685, 136] on b "That" at bounding box center [696, 135] width 22 height 13
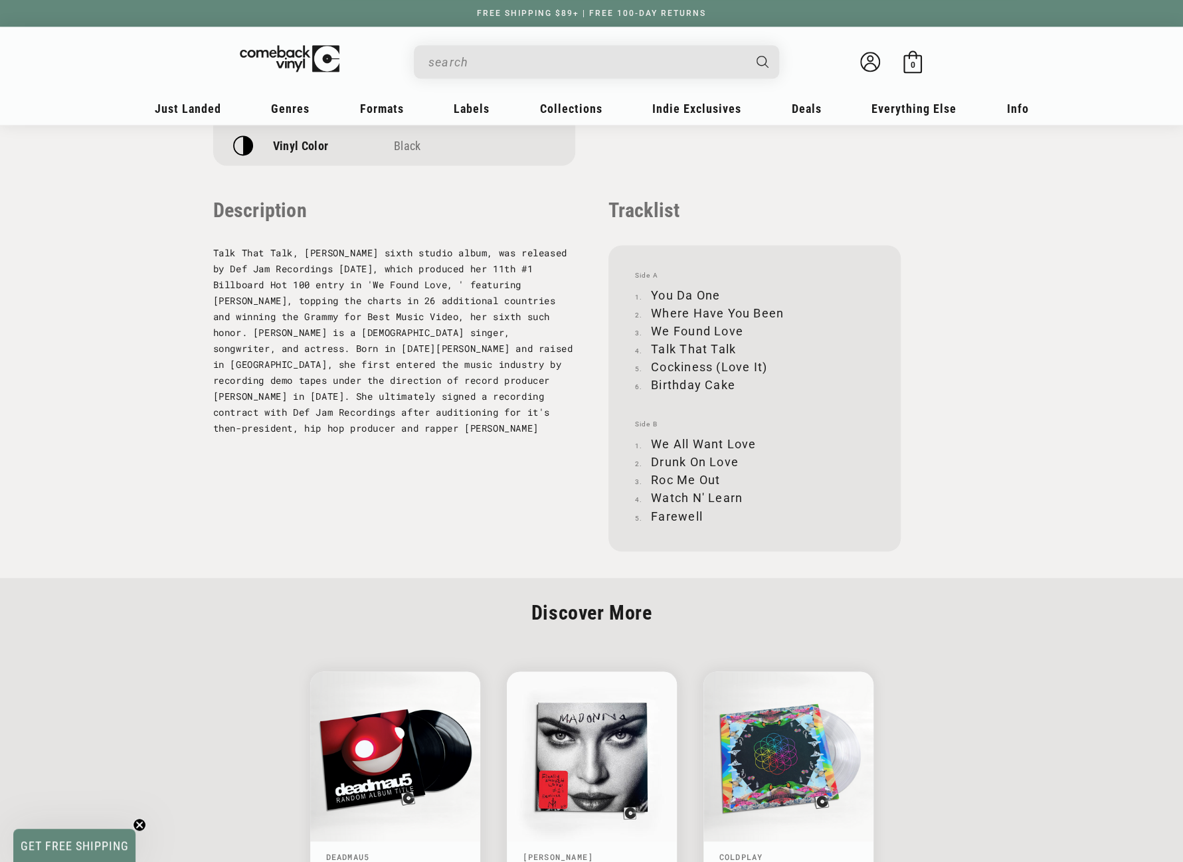
scroll to position [1262, 0]
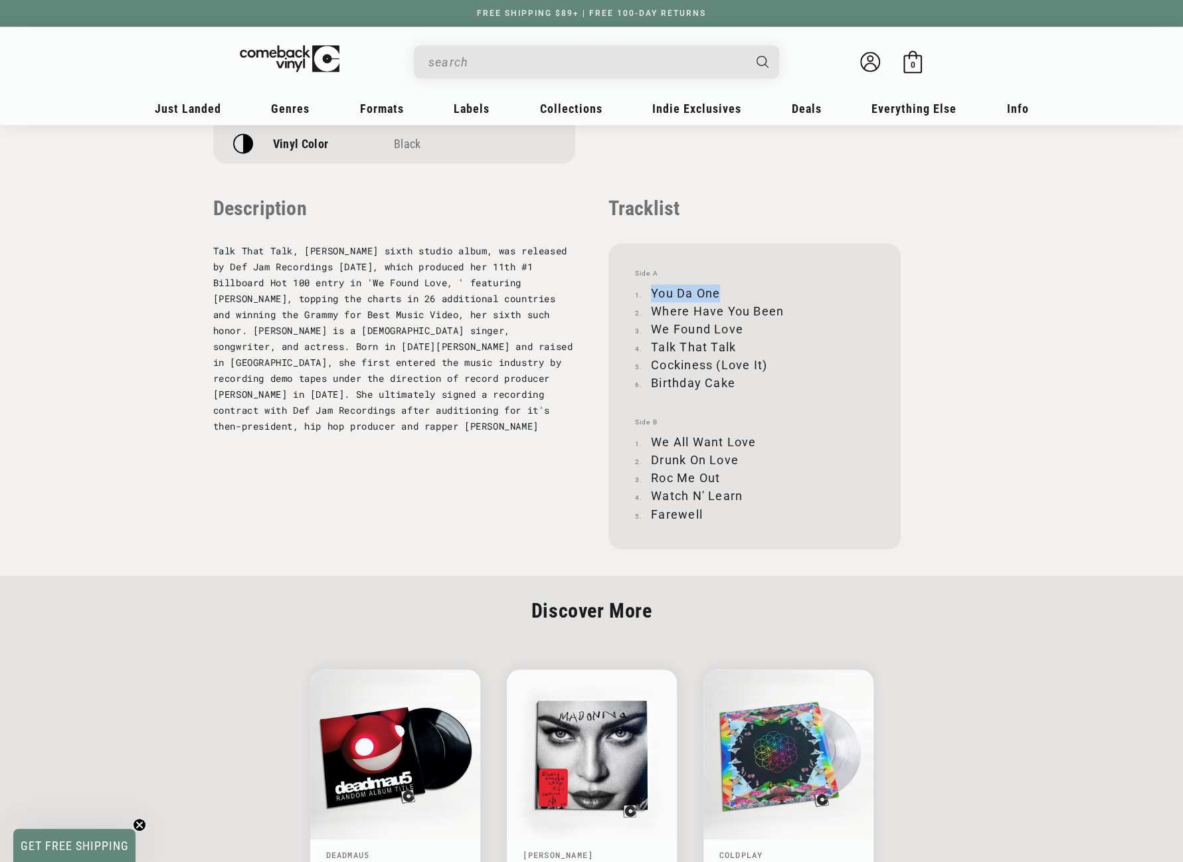
drag, startPoint x: 652, startPoint y: 290, endPoint x: 723, endPoint y: 284, distance: 71.3
click at [723, 284] on div "Side A You Da One Where Have You Been We Found Love Talk That Talk Cockiness (L…" at bounding box center [754, 396] width 292 height 306
copy li "You Da One"
drag, startPoint x: 652, startPoint y: 308, endPoint x: 780, endPoint y: 308, distance: 128.2
click at [780, 308] on li "Where Have You Been" at bounding box center [754, 311] width 239 height 18
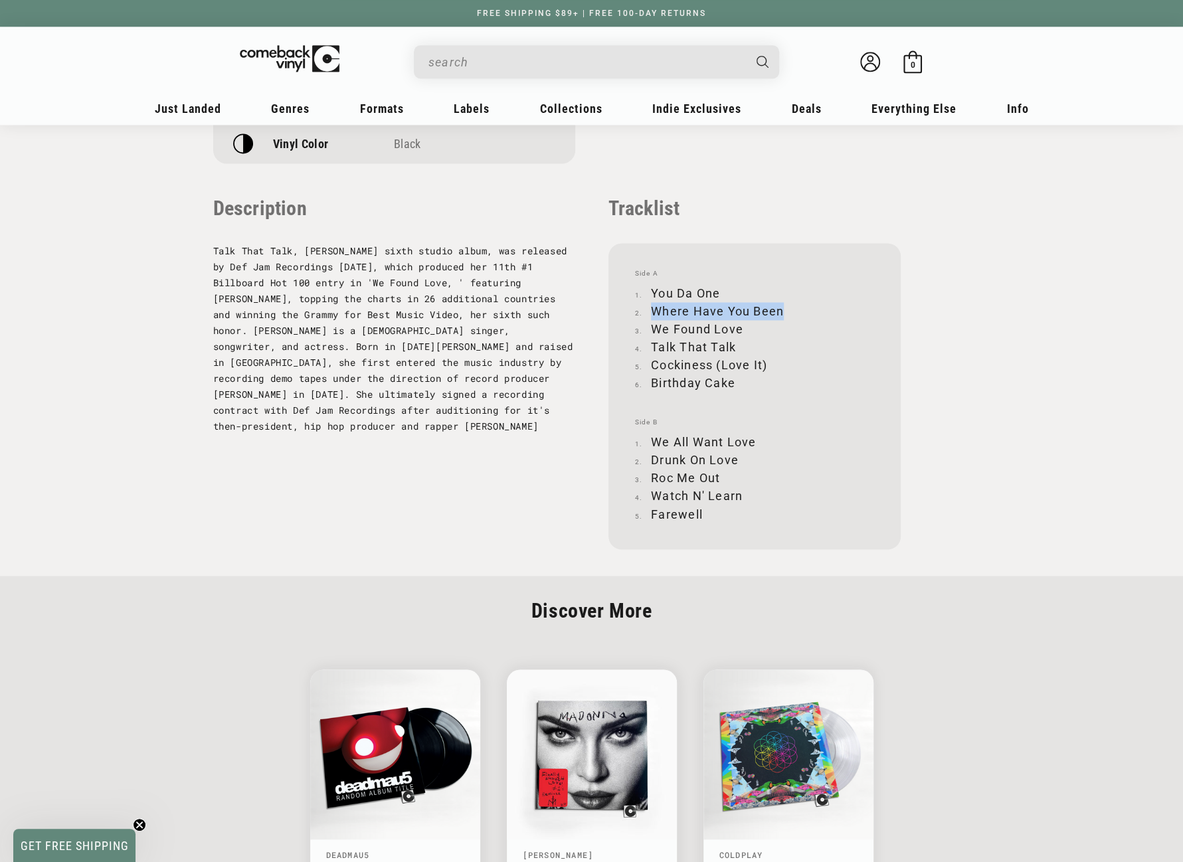
copy li "Where Have You Been"
drag, startPoint x: 652, startPoint y: 328, endPoint x: 740, endPoint y: 325, distance: 88.4
click at [740, 325] on li "We Found Love" at bounding box center [754, 329] width 239 height 18
copy li "We Found Love"
drag, startPoint x: 651, startPoint y: 346, endPoint x: 737, endPoint y: 341, distance: 86.5
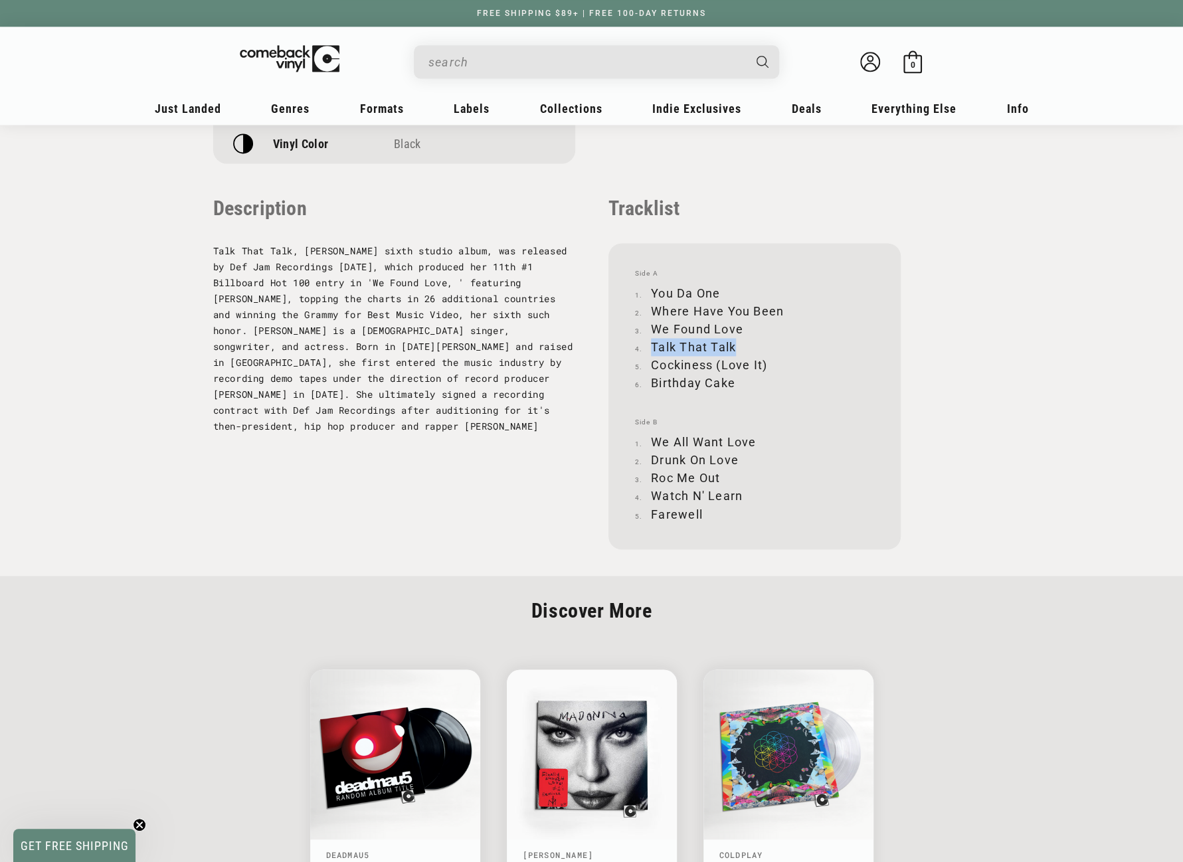
click at [737, 341] on li "Talk That Talk" at bounding box center [754, 347] width 239 height 18
copy li "Talk That Talk"
drag, startPoint x: 652, startPoint y: 361, endPoint x: 765, endPoint y: 363, distance: 112.9
click at [765, 363] on li "Cockiness (Love It)" at bounding box center [754, 365] width 239 height 18
copy li "Cockiness (Love It)"
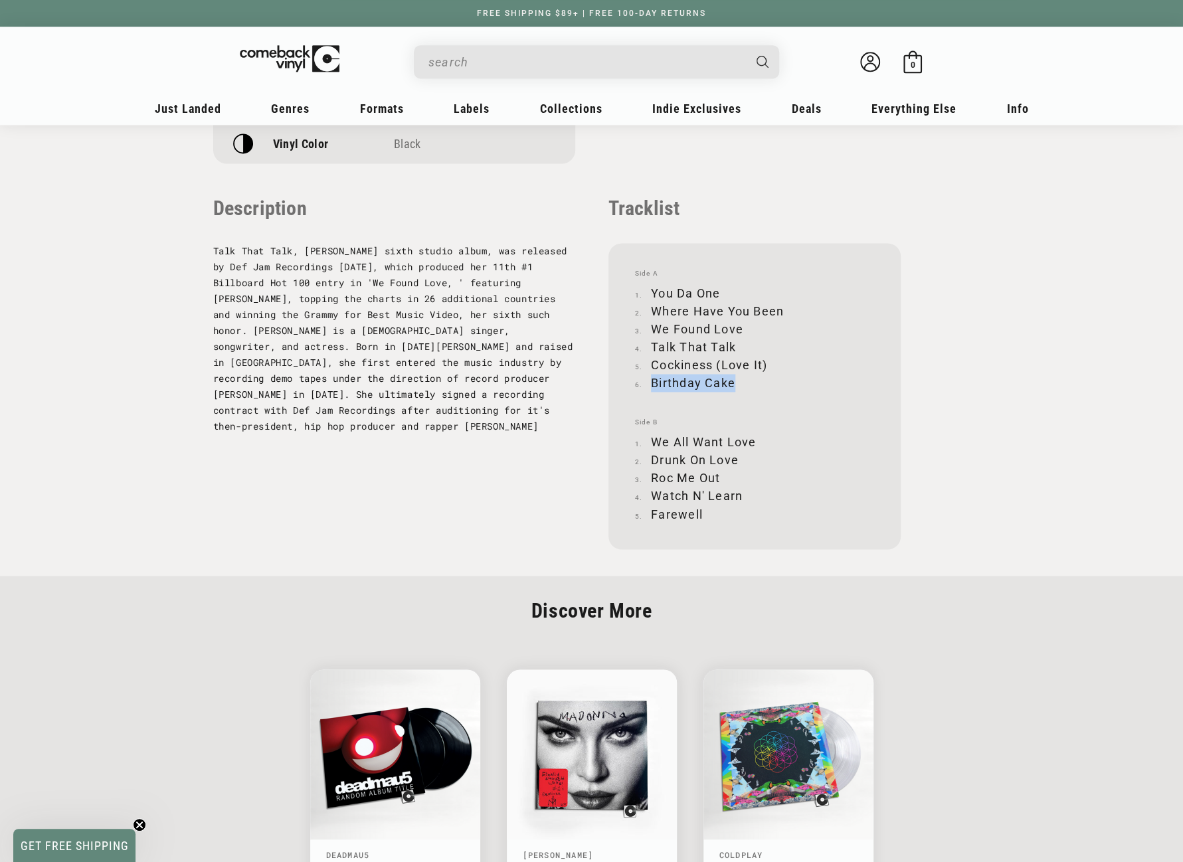
drag, startPoint x: 652, startPoint y: 382, endPoint x: 743, endPoint y: 379, distance: 91.0
click at [743, 379] on li "Birthday Cake" at bounding box center [754, 383] width 239 height 18
copy li "Birthday Cake"
drag, startPoint x: 654, startPoint y: 441, endPoint x: 753, endPoint y: 442, distance: 99.6
click at [753, 442] on li "We All Want Love" at bounding box center [754, 442] width 239 height 18
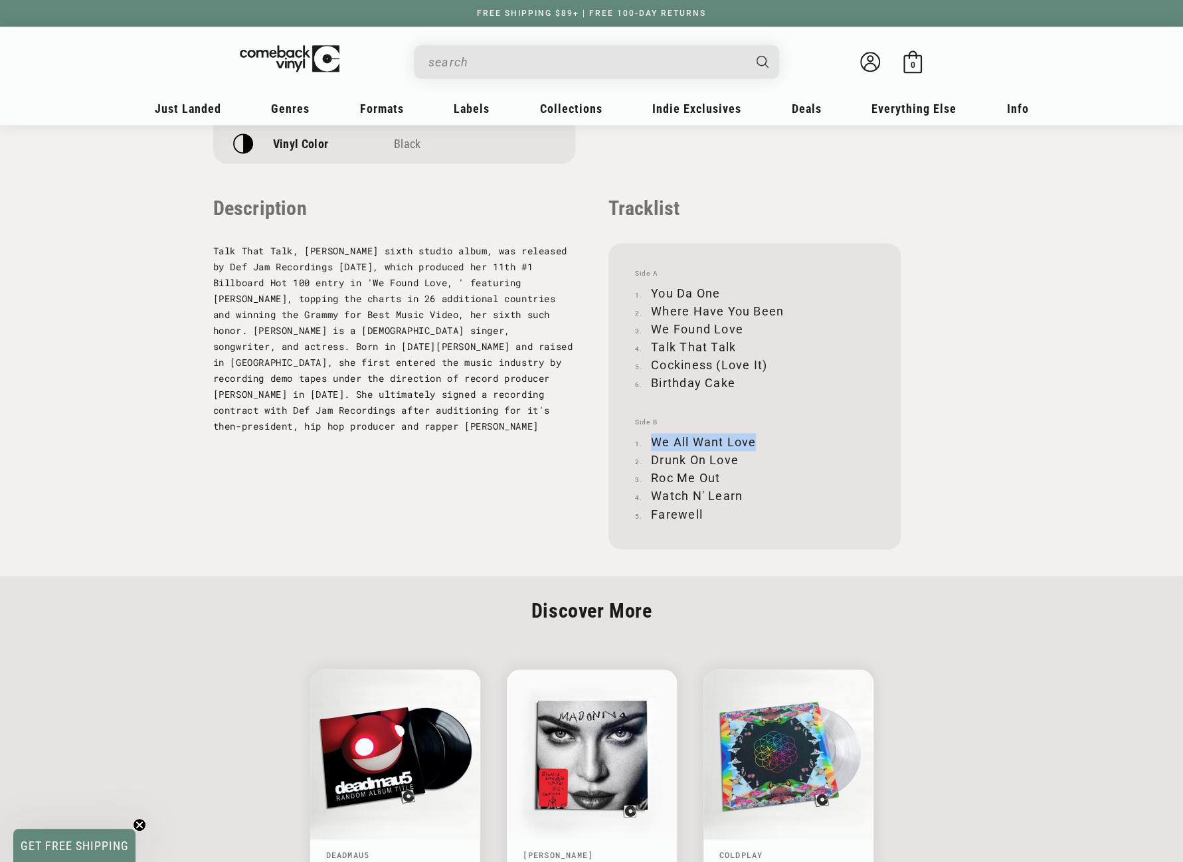
copy li "We All Want Love"
drag, startPoint x: 652, startPoint y: 458, endPoint x: 738, endPoint y: 458, distance: 86.3
click at [738, 458] on li "Drunk On Love" at bounding box center [754, 460] width 239 height 18
copy li "Drunk On Love"
drag, startPoint x: 652, startPoint y: 478, endPoint x: 719, endPoint y: 476, distance: 67.1
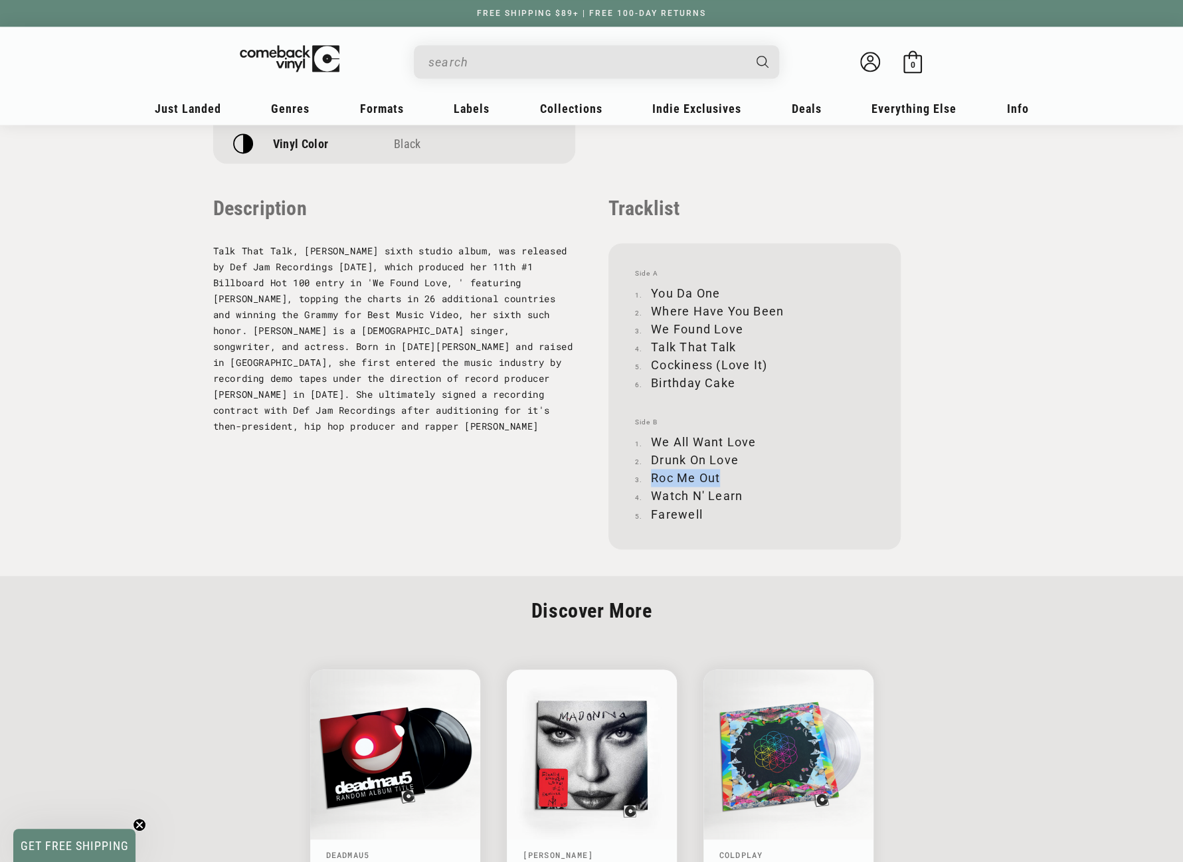
click at [719, 476] on li "Roc Me Out" at bounding box center [754, 478] width 239 height 18
copy li "Roc Me Out"
drag, startPoint x: 652, startPoint y: 495, endPoint x: 739, endPoint y: 495, distance: 86.3
click at [739, 495] on li "Watch N' Learn" at bounding box center [754, 496] width 239 height 18
copy li "Watch N' Learn"
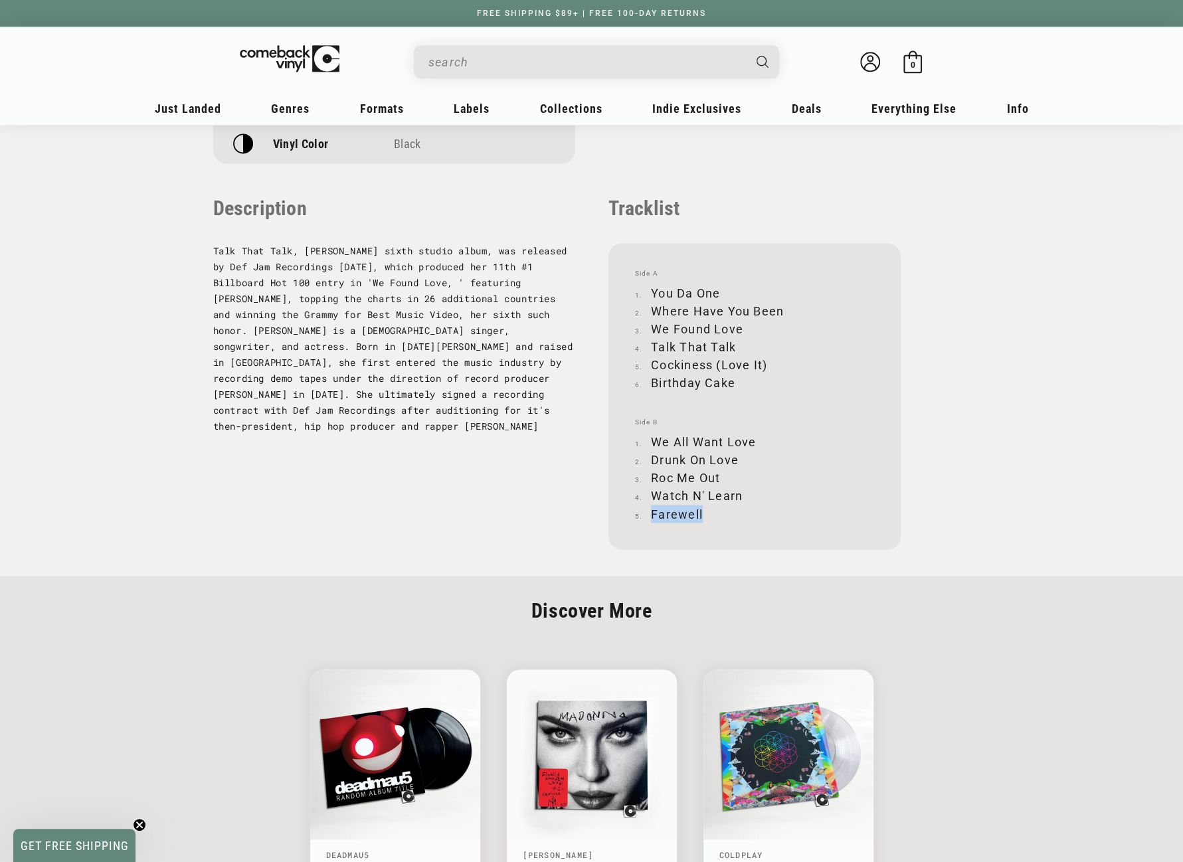
drag, startPoint x: 652, startPoint y: 514, endPoint x: 701, endPoint y: 515, distance: 49.8
click at [701, 515] on li "Farewell" at bounding box center [754, 514] width 239 height 18
click at [522, 68] on input "When autocomplete results are available use up and down arrows to review and en…" at bounding box center [585, 61] width 315 height 27
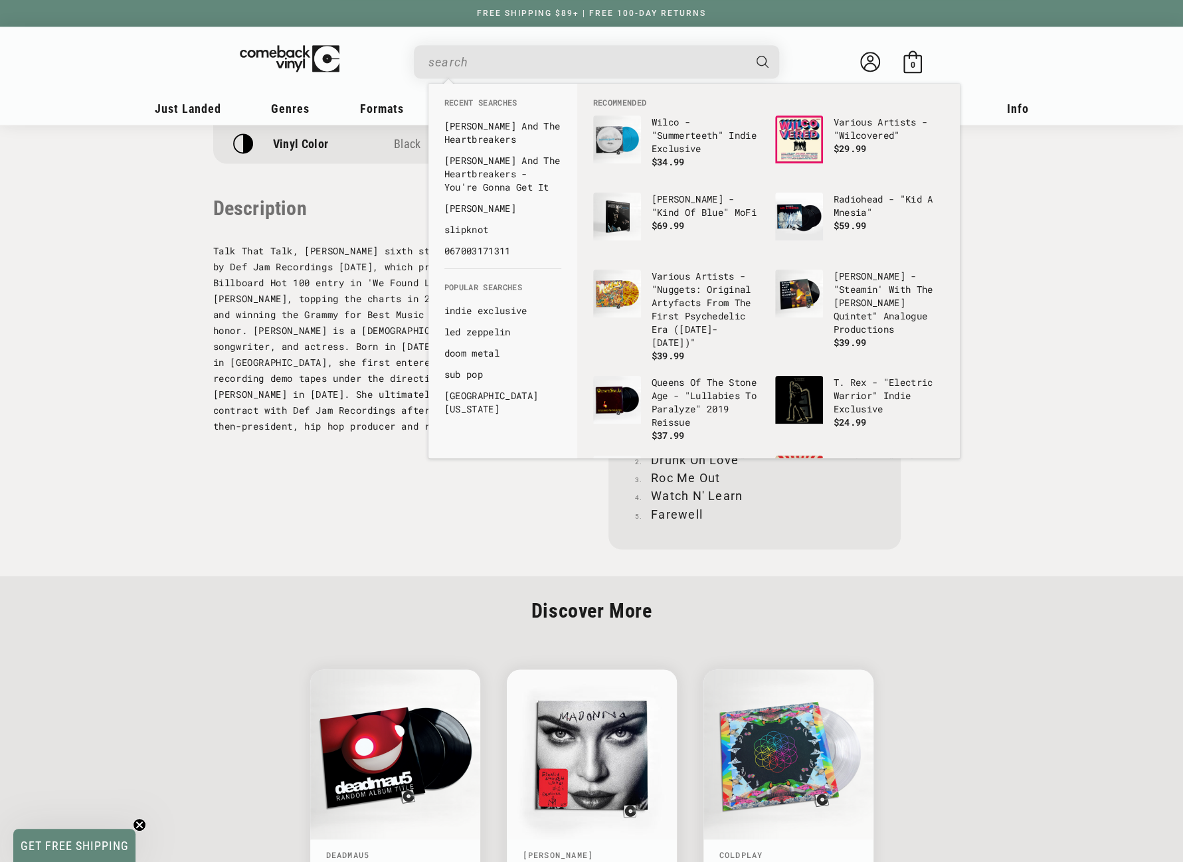
paste input "Diamond Dogs"
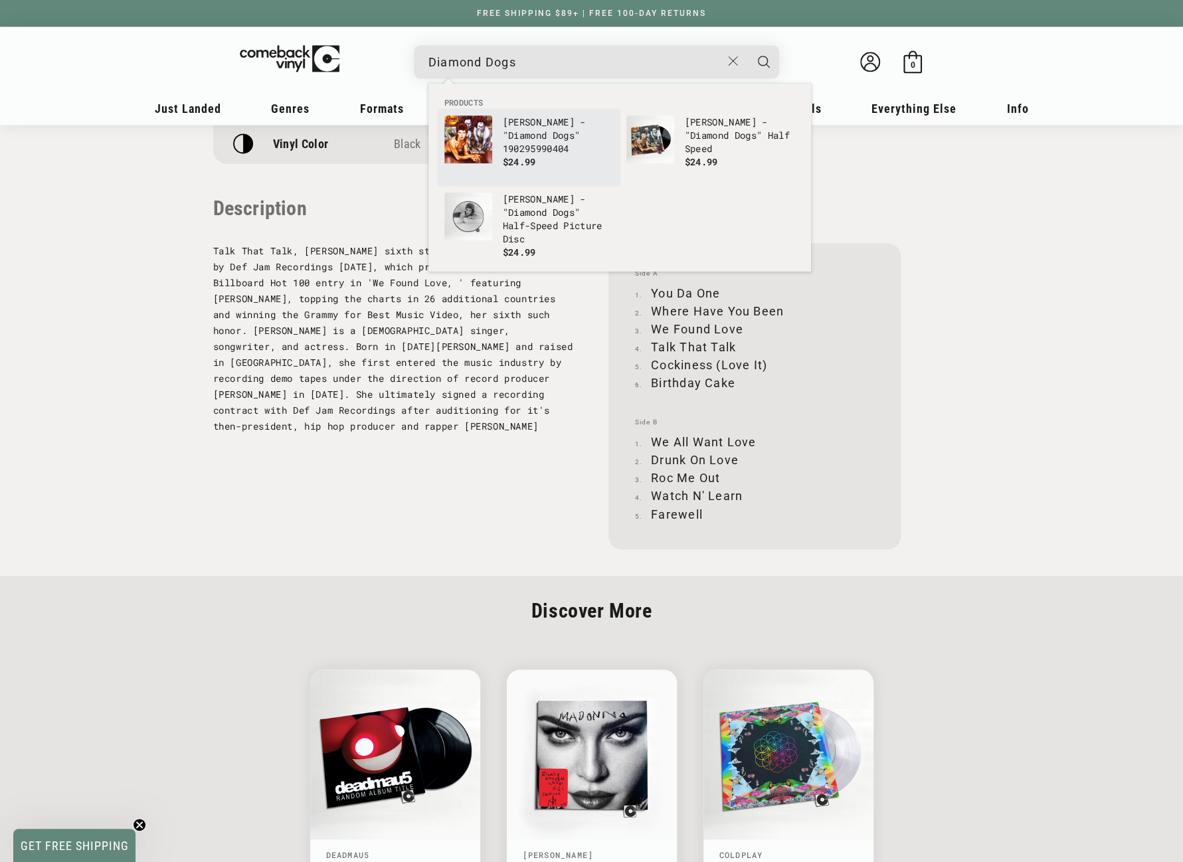
type input "Diamond Dogs"
click at [547, 128] on p "David Bowie - " Diamond Dogs " 190295990404" at bounding box center [558, 136] width 110 height 40
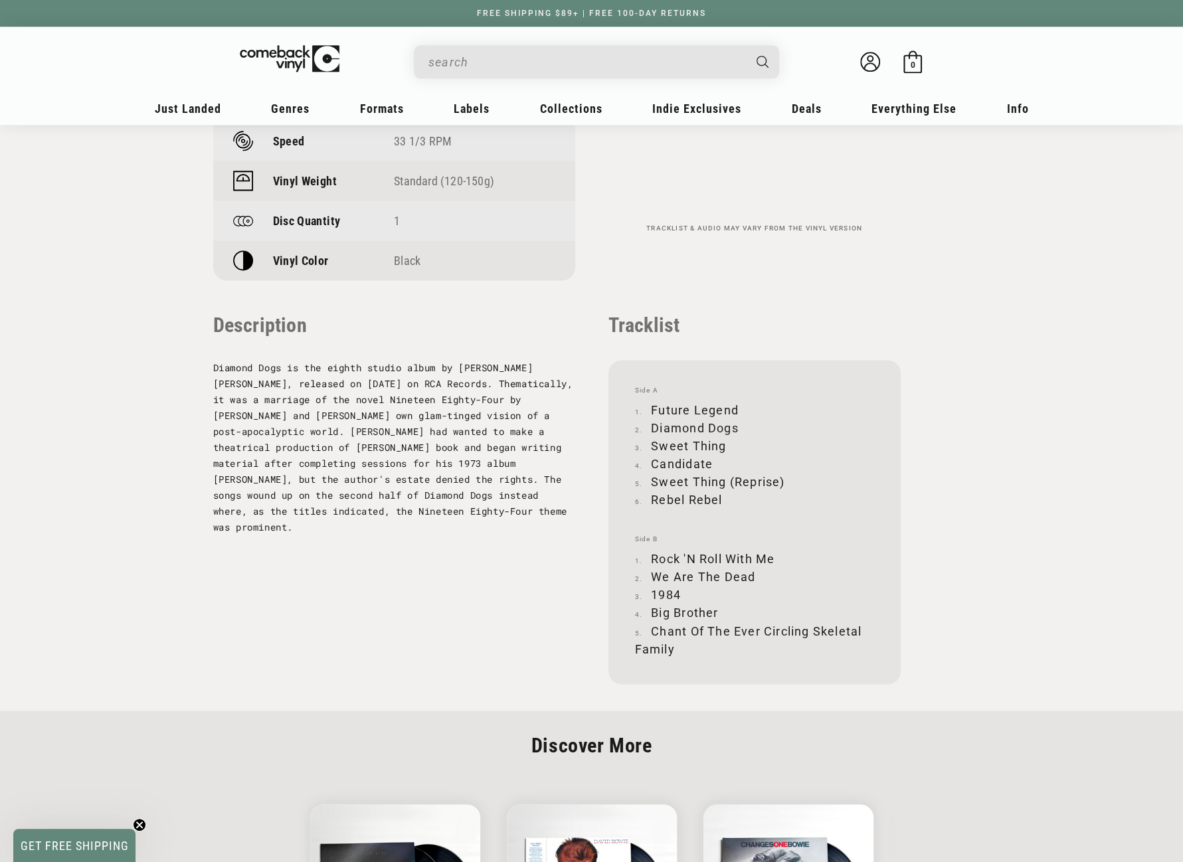
scroll to position [1196, 0]
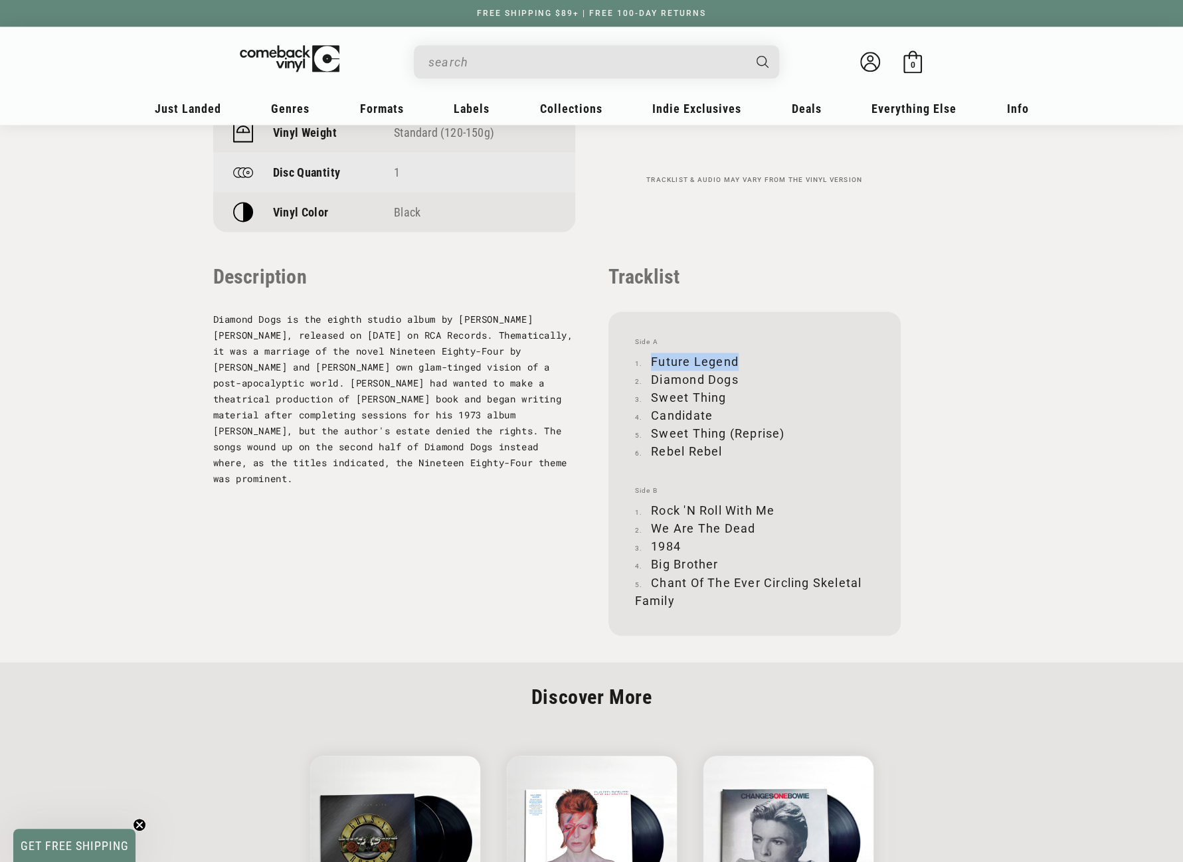
drag, startPoint x: 652, startPoint y: 359, endPoint x: 735, endPoint y: 359, distance: 82.4
click at [735, 359] on li "Future Legend" at bounding box center [754, 362] width 239 height 18
copy li "Future Legend"
drag, startPoint x: 653, startPoint y: 377, endPoint x: 737, endPoint y: 374, distance: 83.7
click at [737, 374] on li "Diamond Dogs" at bounding box center [754, 380] width 239 height 18
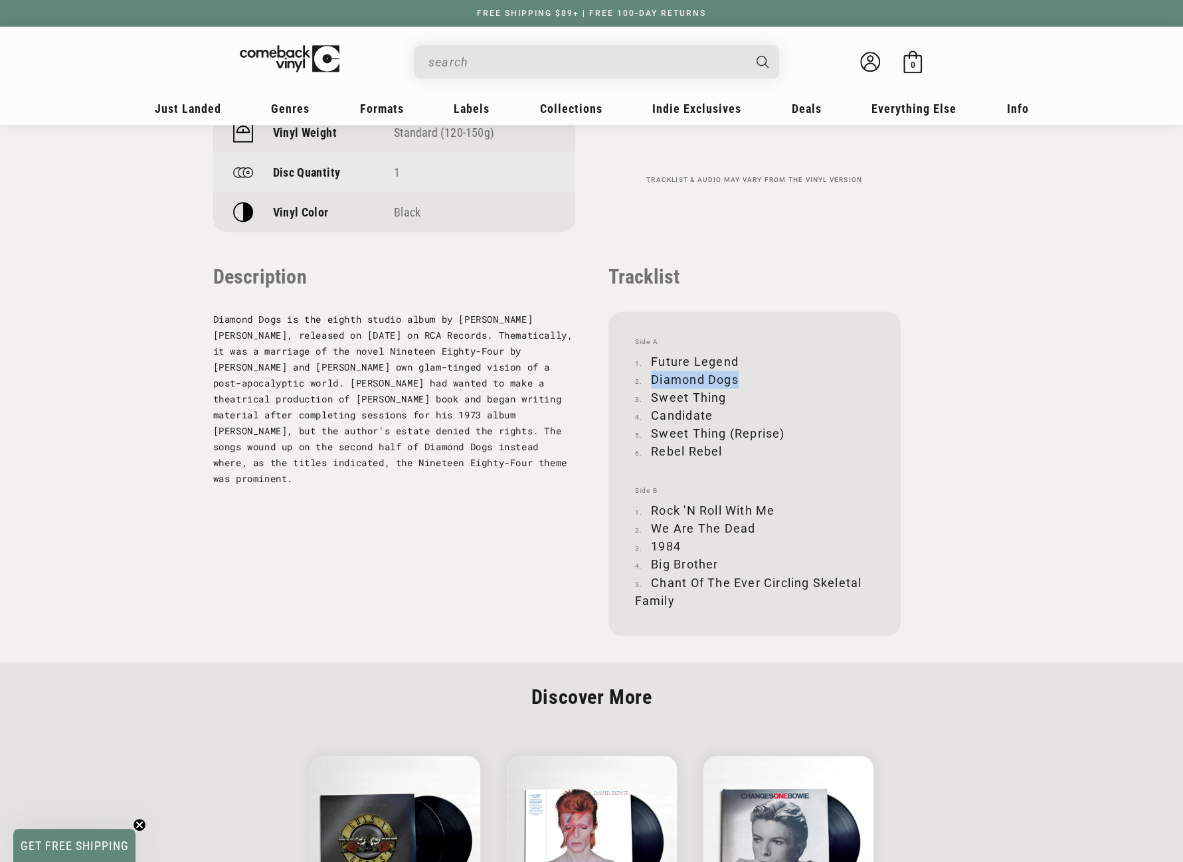
copy li "Diamond Dogs"
drag, startPoint x: 652, startPoint y: 398, endPoint x: 728, endPoint y: 394, distance: 76.5
click at [728, 394] on li "Sweet Thing" at bounding box center [754, 398] width 239 height 18
copy li "Sweet Thing"
drag, startPoint x: 653, startPoint y: 414, endPoint x: 716, endPoint y: 412, distance: 63.1
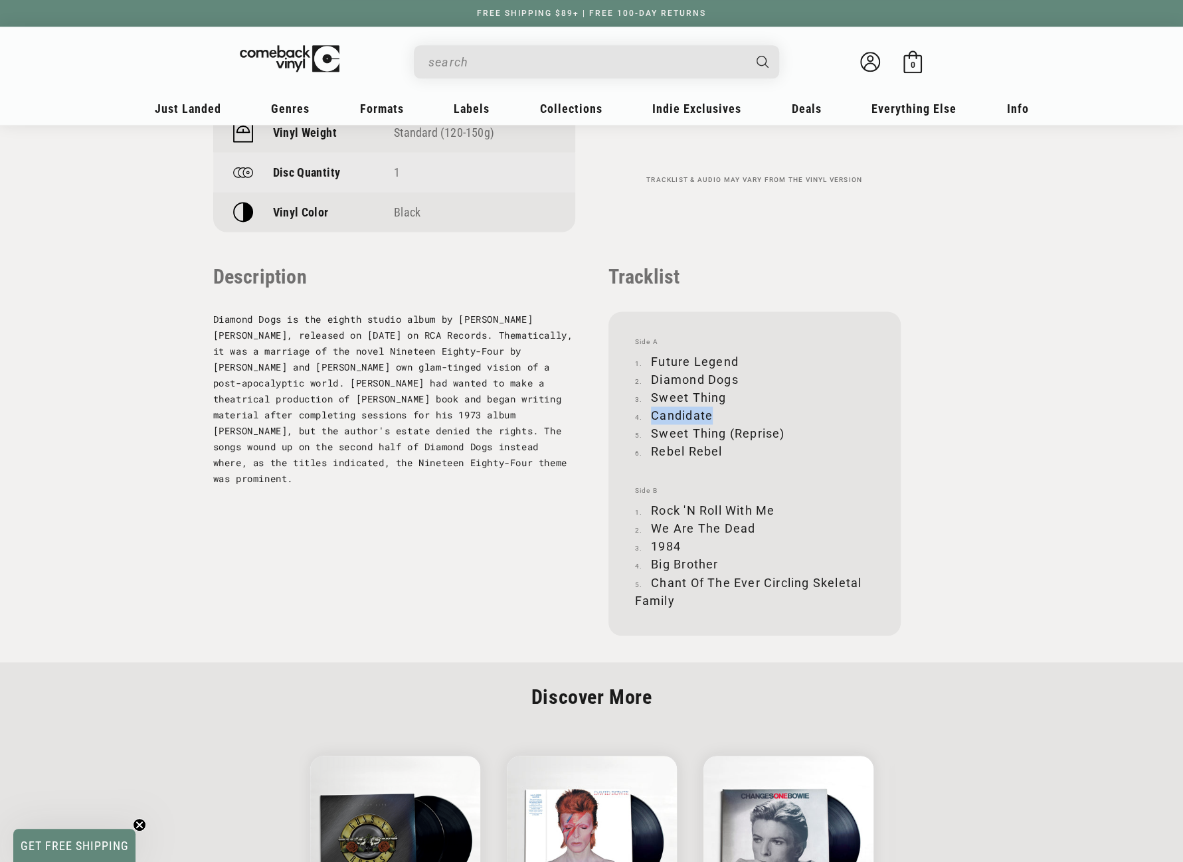
click at [716, 412] on li "Candidate" at bounding box center [754, 415] width 239 height 18
copy li "Candidate"
drag, startPoint x: 652, startPoint y: 435, endPoint x: 786, endPoint y: 430, distance: 134.9
click at [786, 430] on li "Sweet Thing (Reprise)" at bounding box center [754, 433] width 239 height 18
copy li "Sweet Thing (Reprise)"
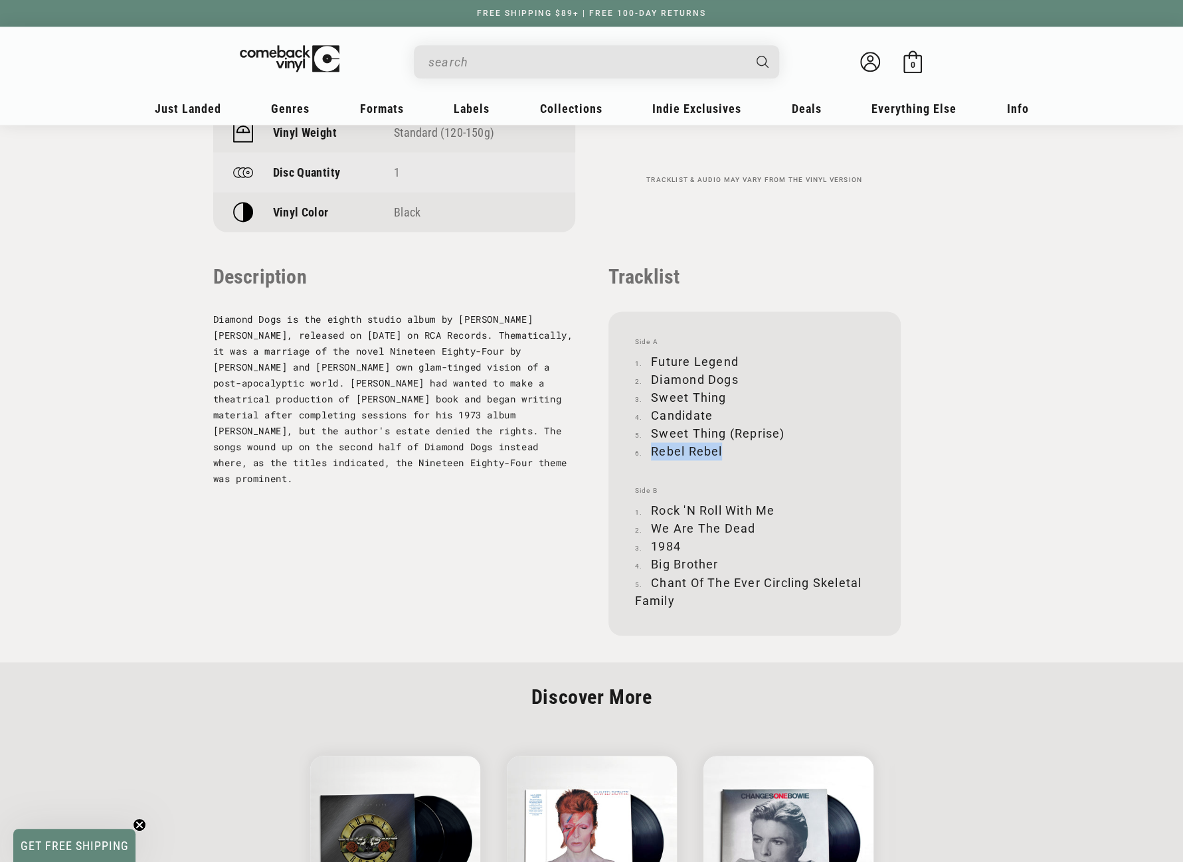
drag, startPoint x: 654, startPoint y: 450, endPoint x: 733, endPoint y: 451, distance: 79.7
click at [733, 451] on li "Rebel Rebel" at bounding box center [754, 451] width 239 height 18
copy li "Rebel Rebel"
drag, startPoint x: 653, startPoint y: 509, endPoint x: 775, endPoint y: 508, distance: 122.2
click at [775, 508] on li "Rock 'N Roll With Me" at bounding box center [754, 510] width 239 height 18
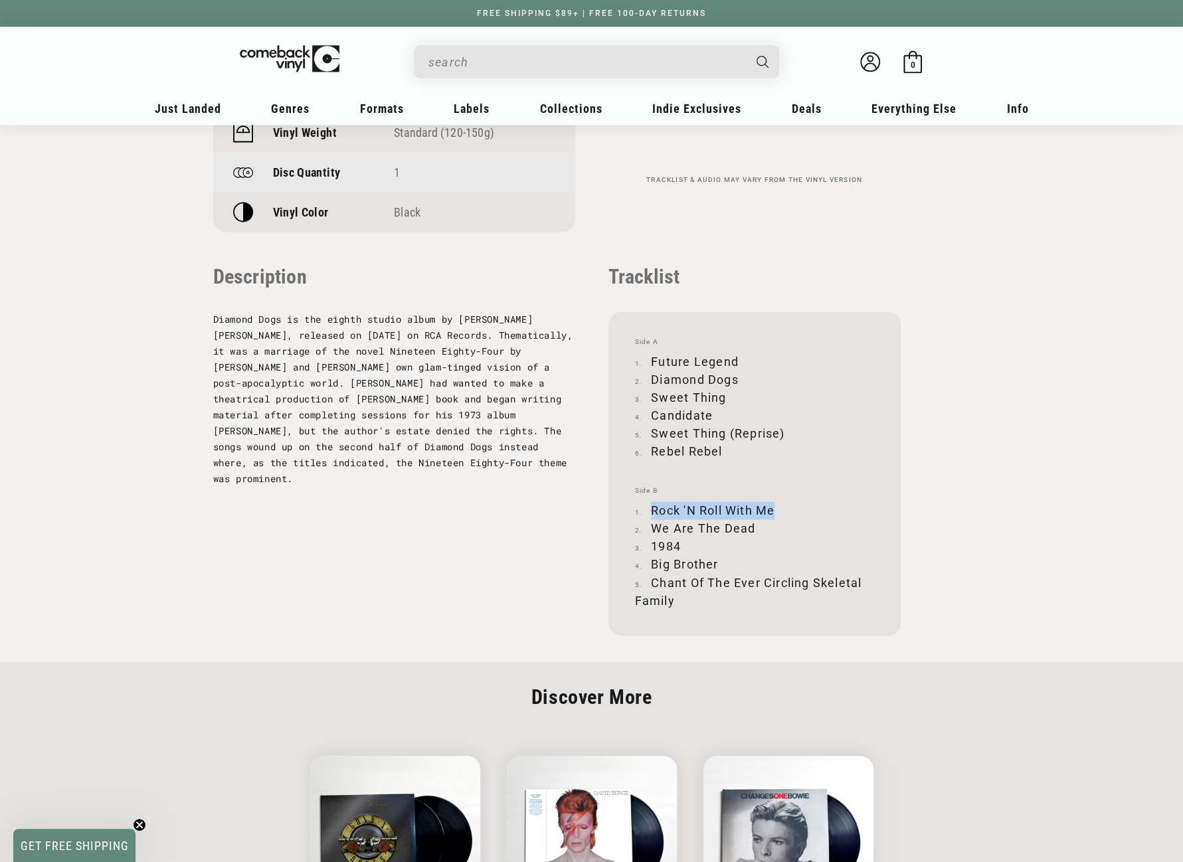
copy li "Rock 'N Roll With Me"
drag, startPoint x: 654, startPoint y: 524, endPoint x: 752, endPoint y: 523, distance: 98.3
click at [752, 523] on li "We Are The Dead" at bounding box center [754, 528] width 239 height 18
copy li "We Are The Dead"
drag, startPoint x: 653, startPoint y: 565, endPoint x: 719, endPoint y: 559, distance: 66.0
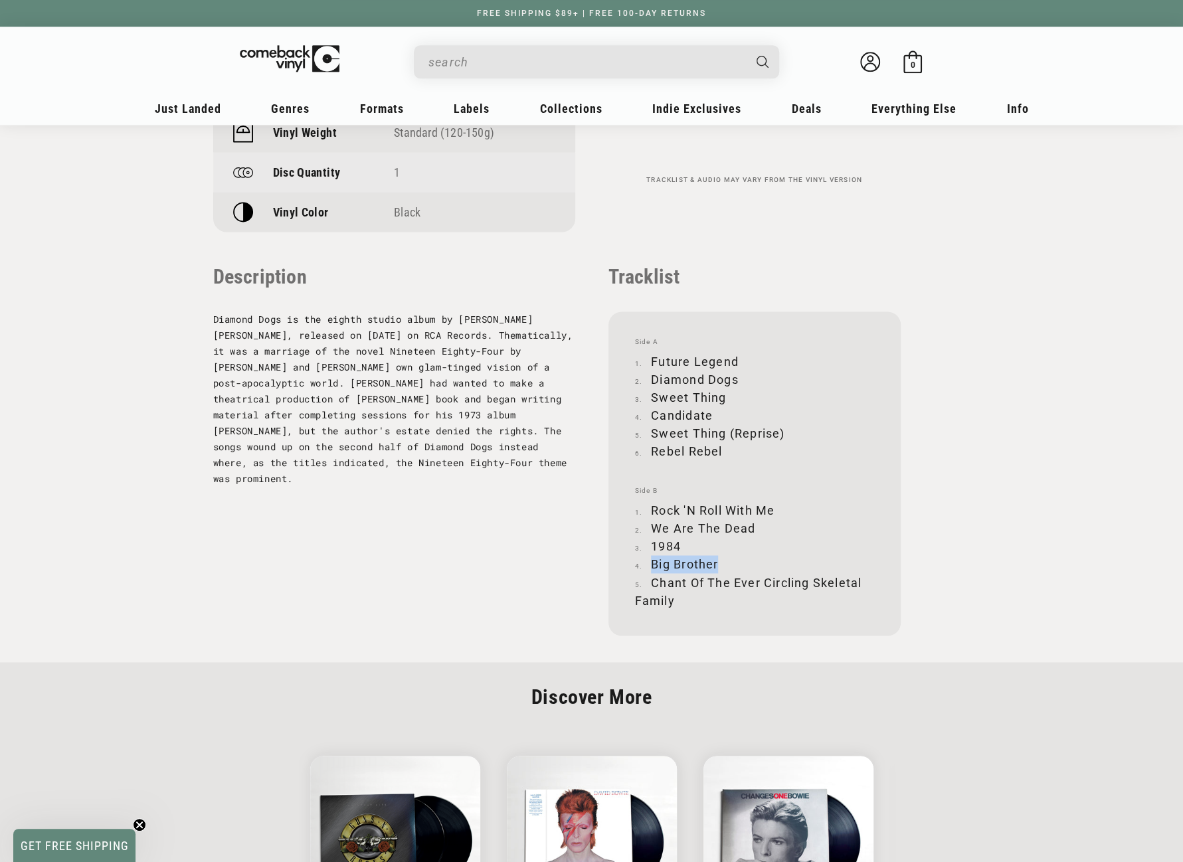
click at [719, 559] on li "Big Brother" at bounding box center [754, 564] width 239 height 18
copy li "Big Brother"
drag, startPoint x: 652, startPoint y: 582, endPoint x: 676, endPoint y: 598, distance: 29.7
click at [676, 598] on li "Chant Of The Ever Circling Skeletal Family" at bounding box center [754, 591] width 239 height 36
copy li "Chant Of The Ever Circling Skeletal Family"
